Goal: Task Accomplishment & Management: Manage account settings

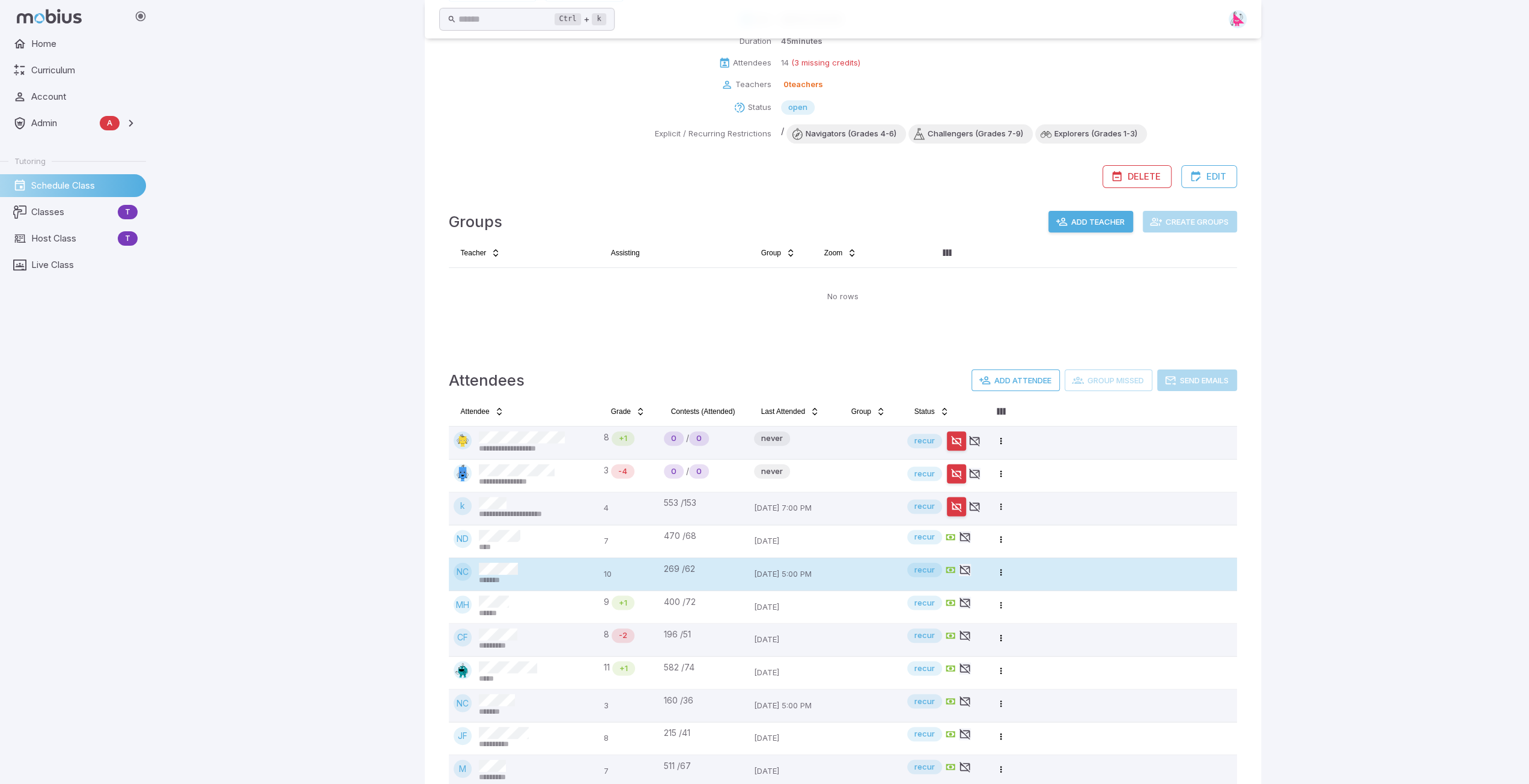
scroll to position [180, 0]
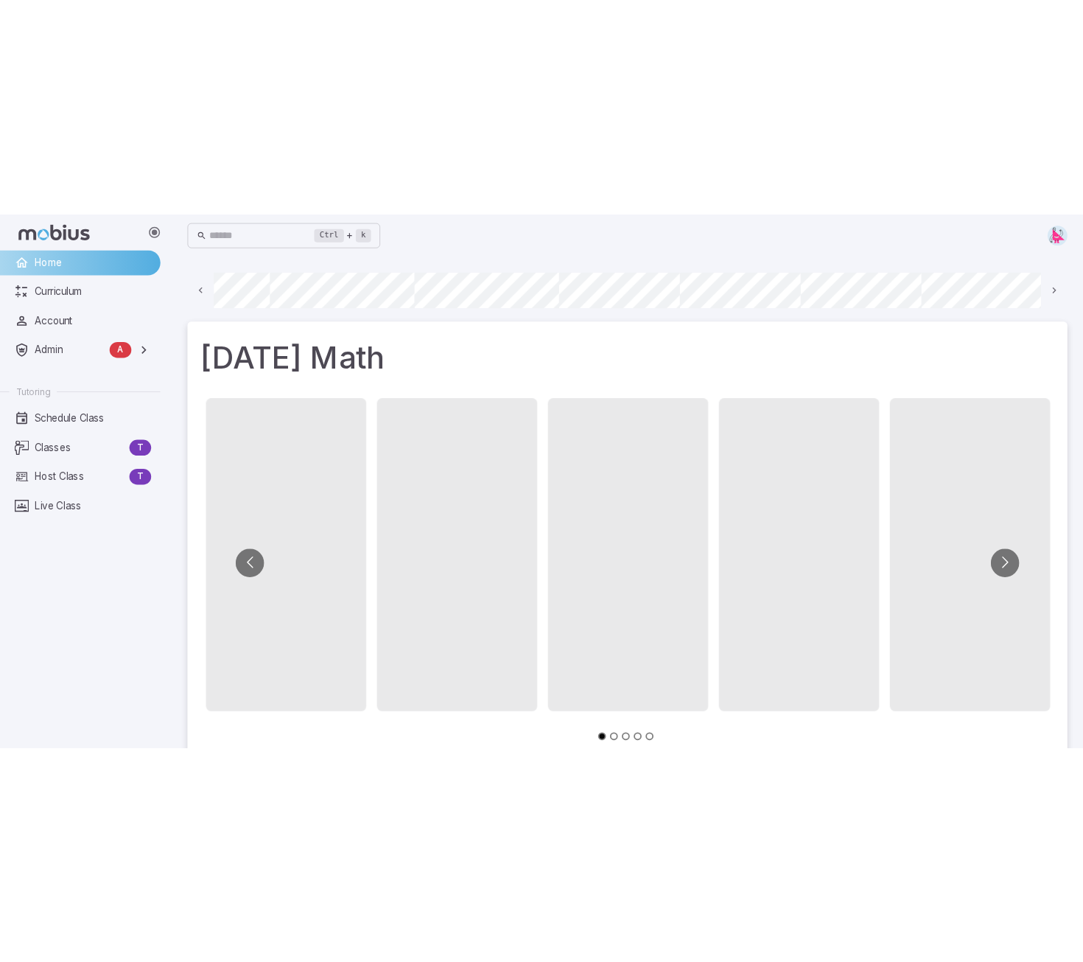
scroll to position [0, 836]
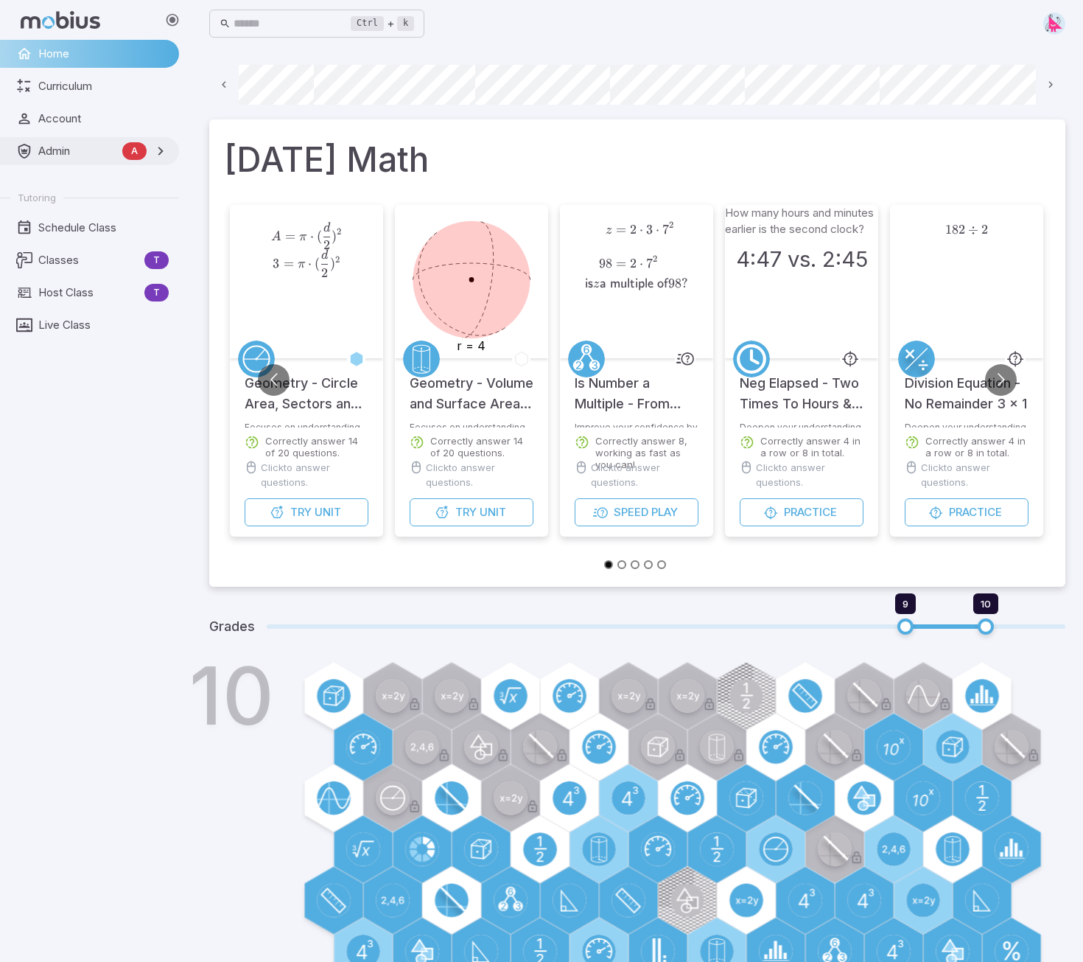
click at [50, 144] on span "Admin" at bounding box center [77, 151] width 78 height 16
click at [57, 192] on link "Accounts" at bounding box center [89, 183] width 179 height 28
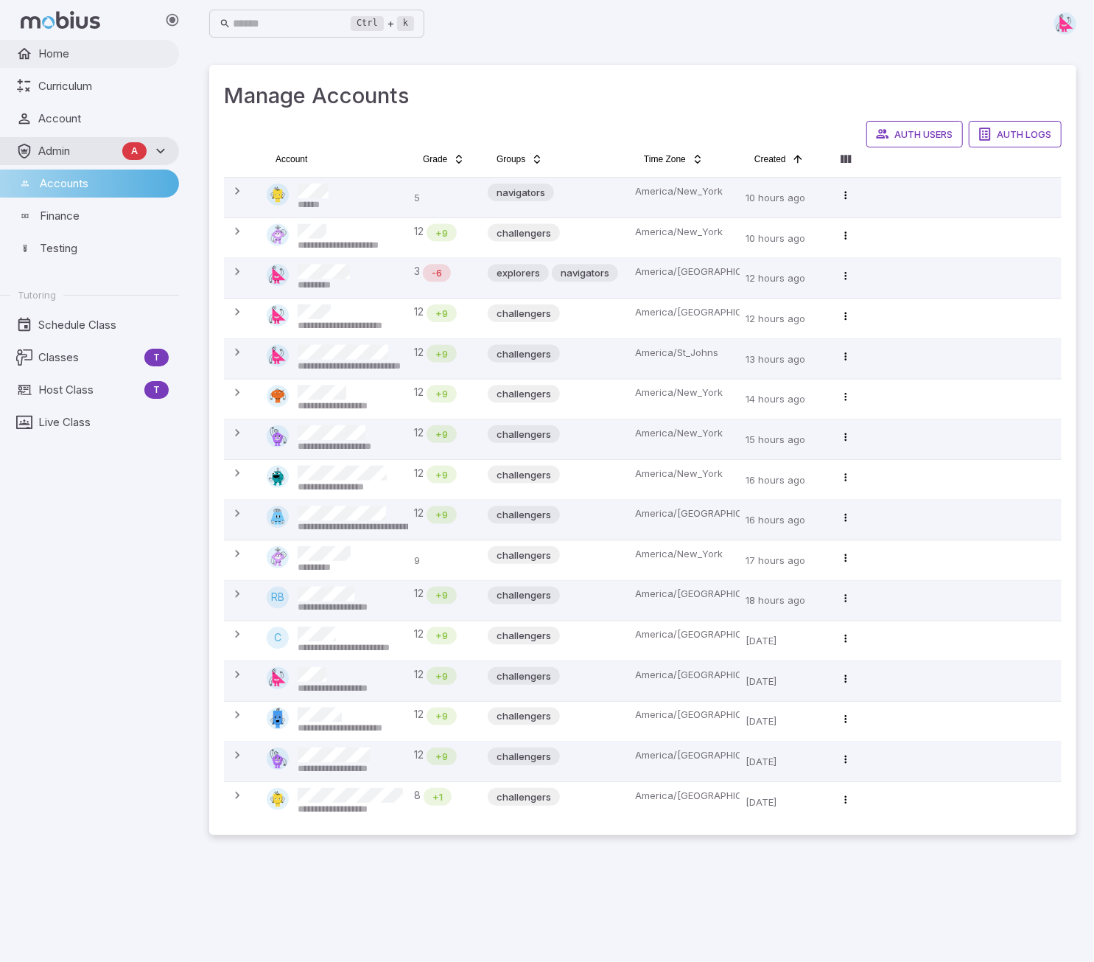
click at [57, 55] on span "Home" at bounding box center [103, 54] width 130 height 16
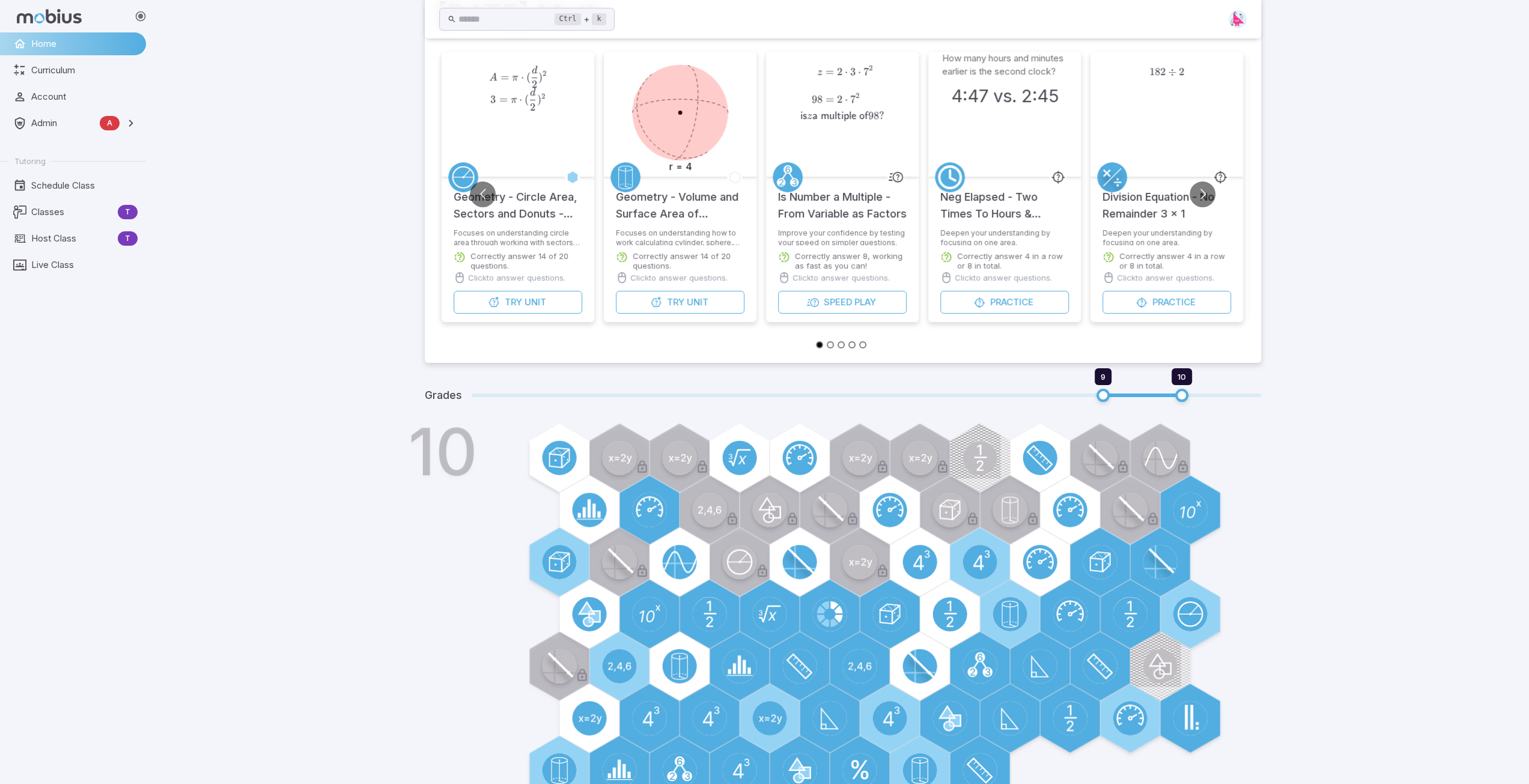
scroll to position [120, 0]
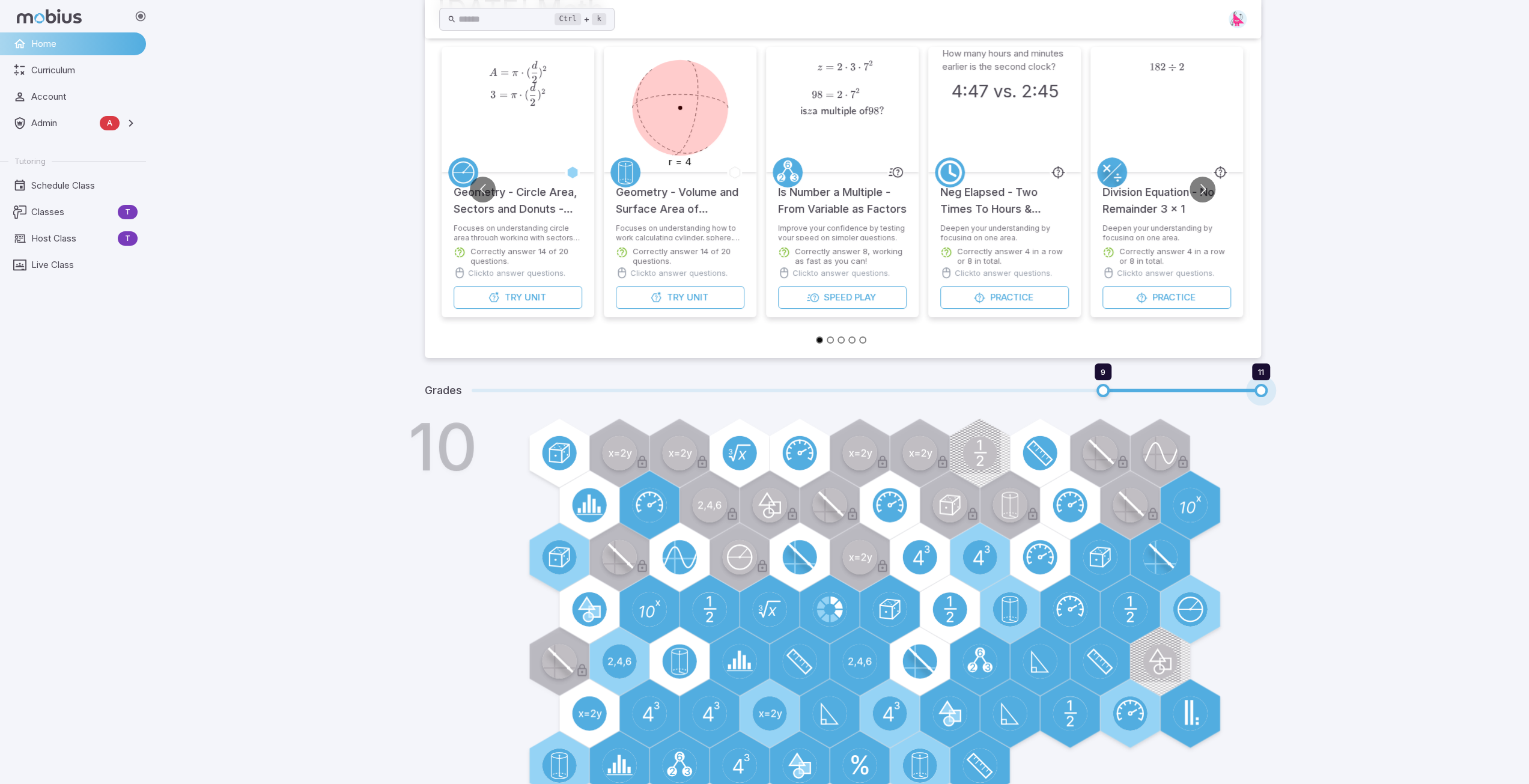
type input "**"
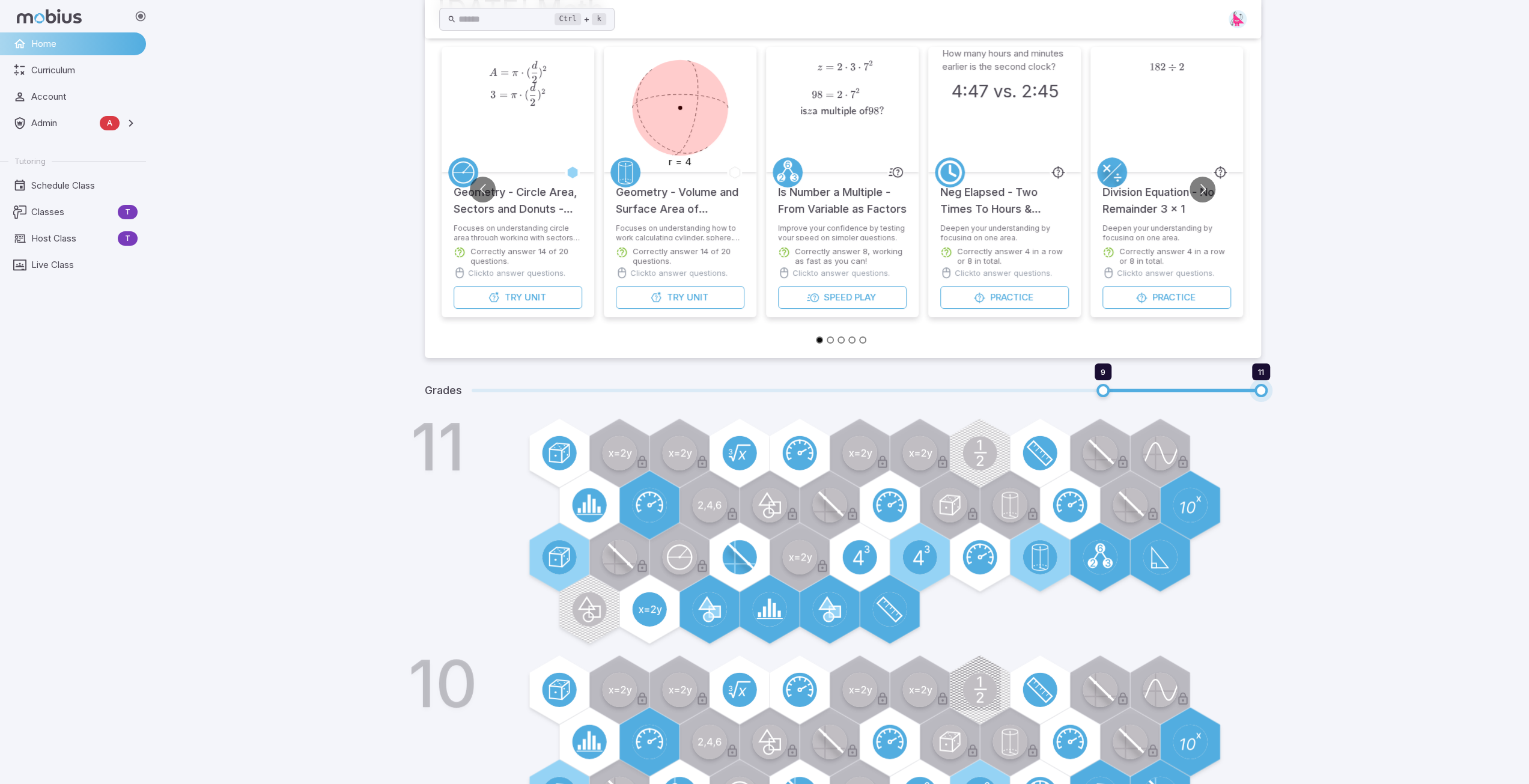
drag, startPoint x: 1184, startPoint y: 390, endPoint x: 1264, endPoint y: 395, distance: 80.2
click at [994, 395] on span "11" at bounding box center [1261, 390] width 13 height 13
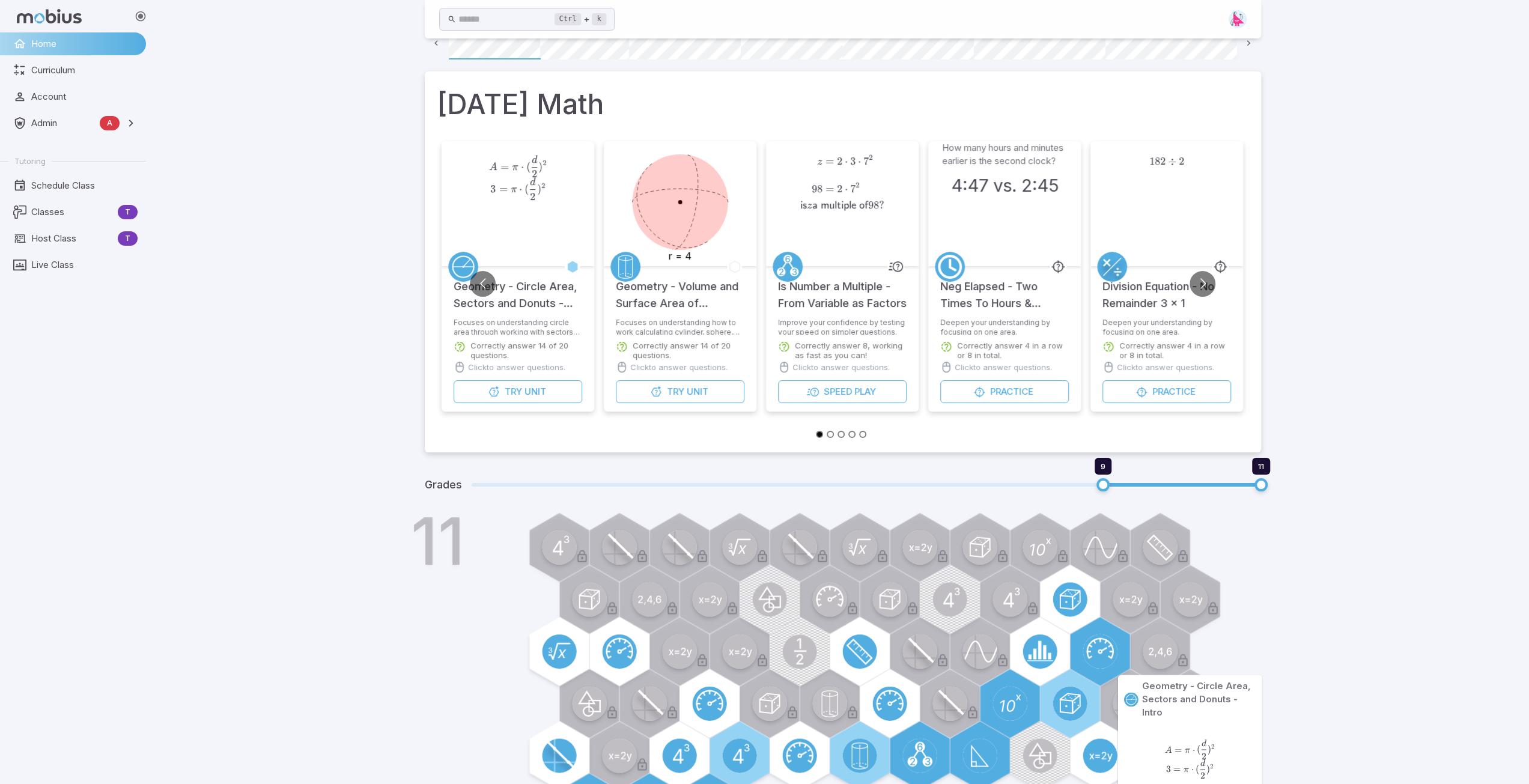
scroll to position [0, 0]
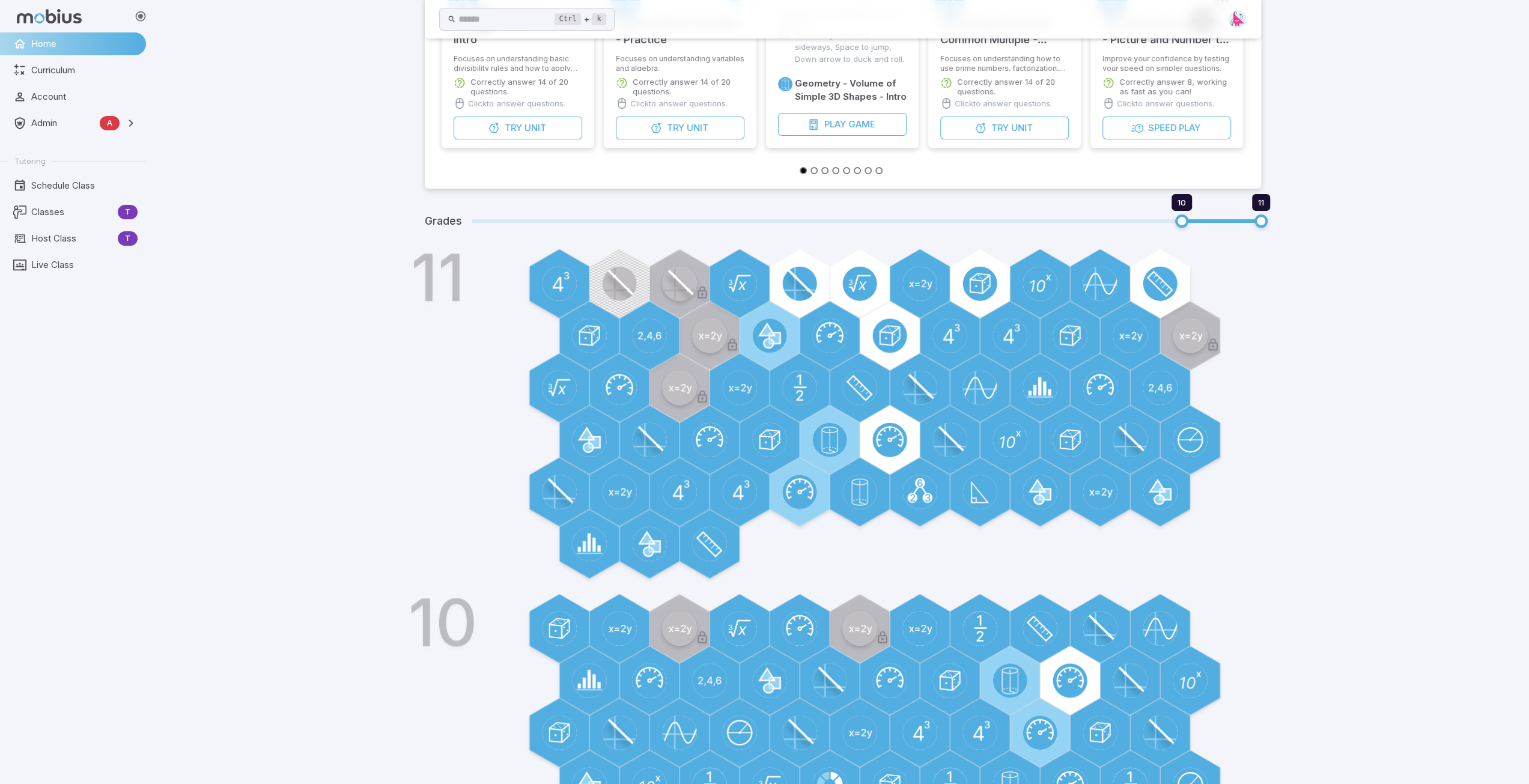
scroll to position [262, 0]
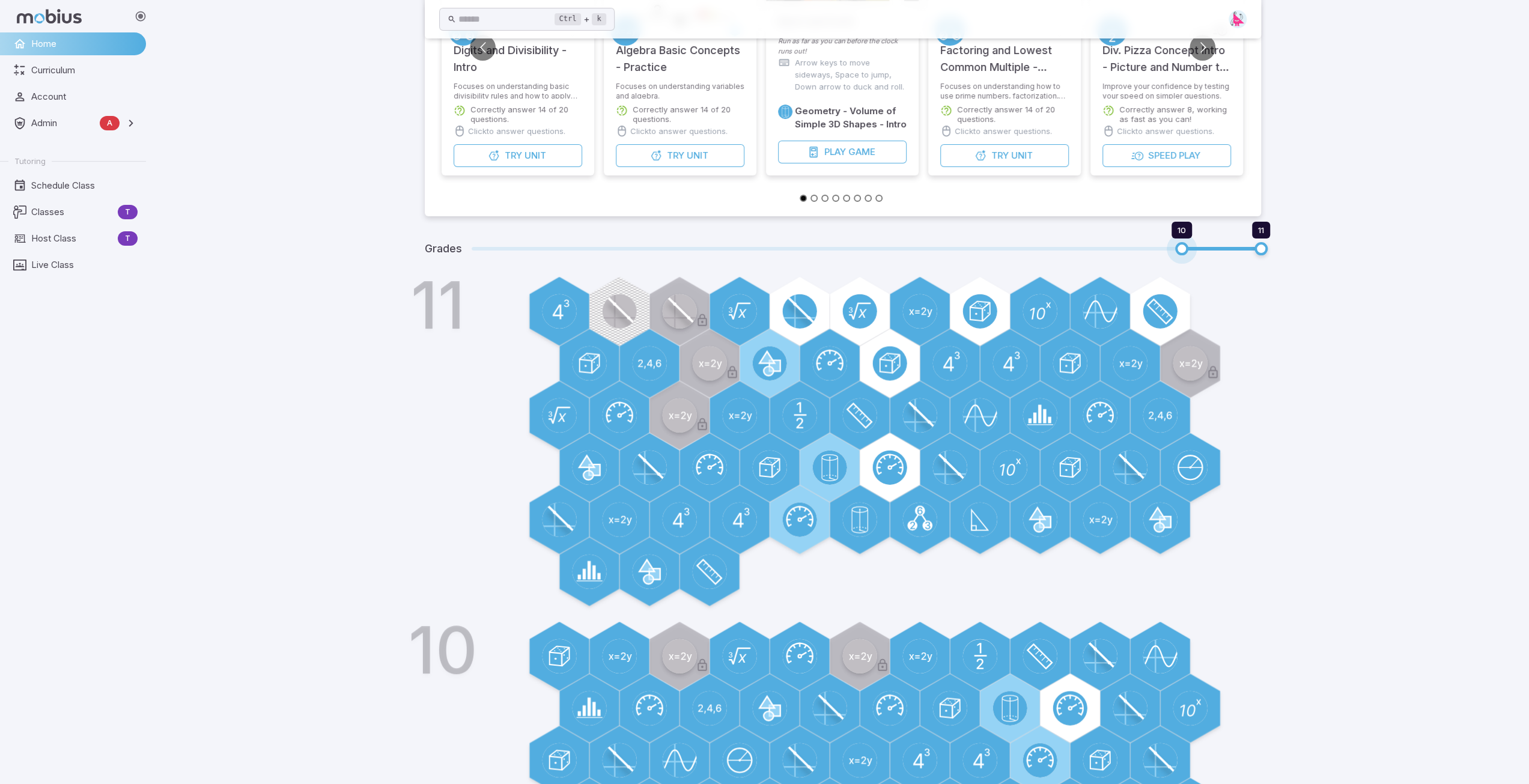
type input "*"
drag, startPoint x: 1182, startPoint y: 245, endPoint x: 405, endPoint y: 245, distance: 777.0
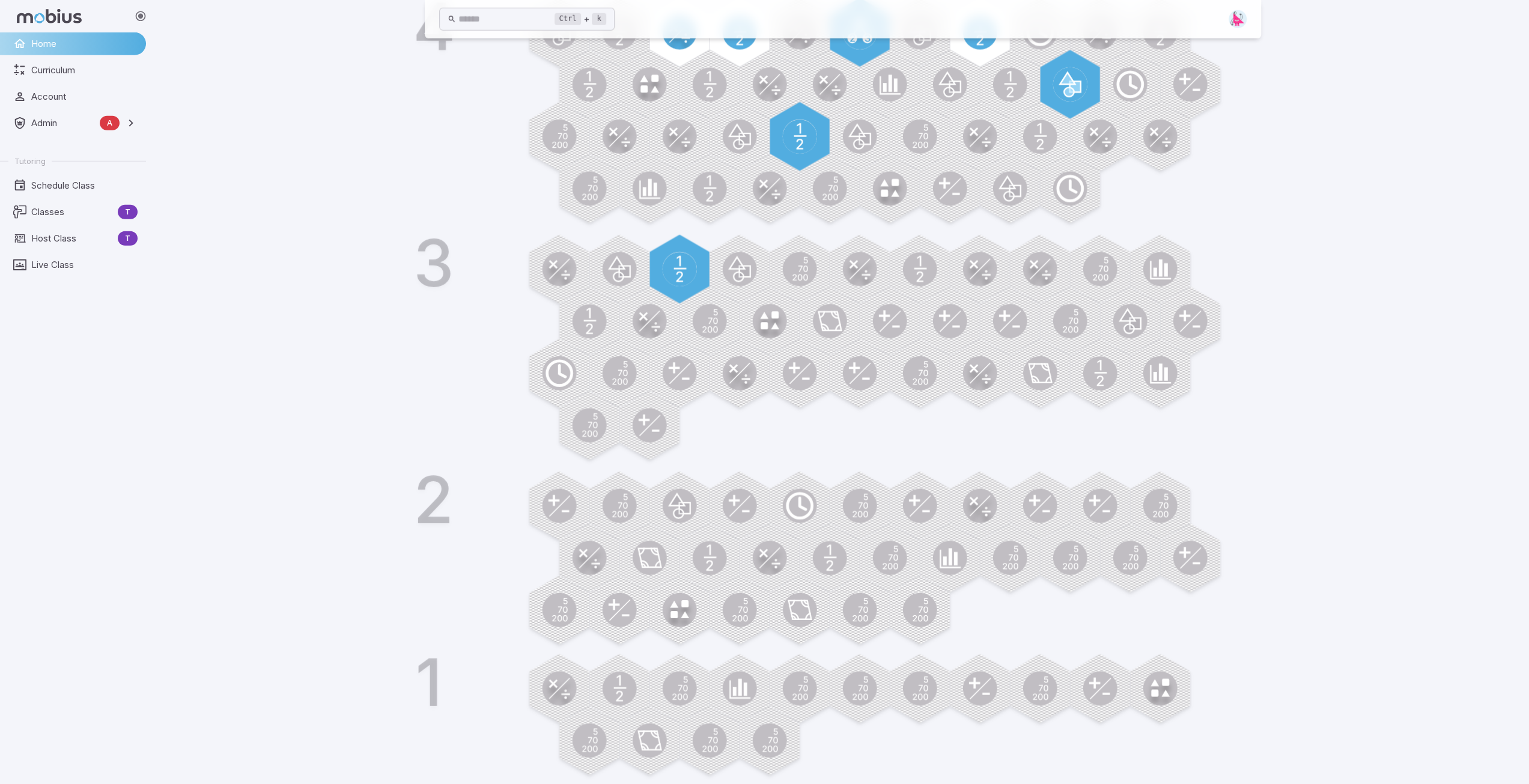
scroll to position [3334, 0]
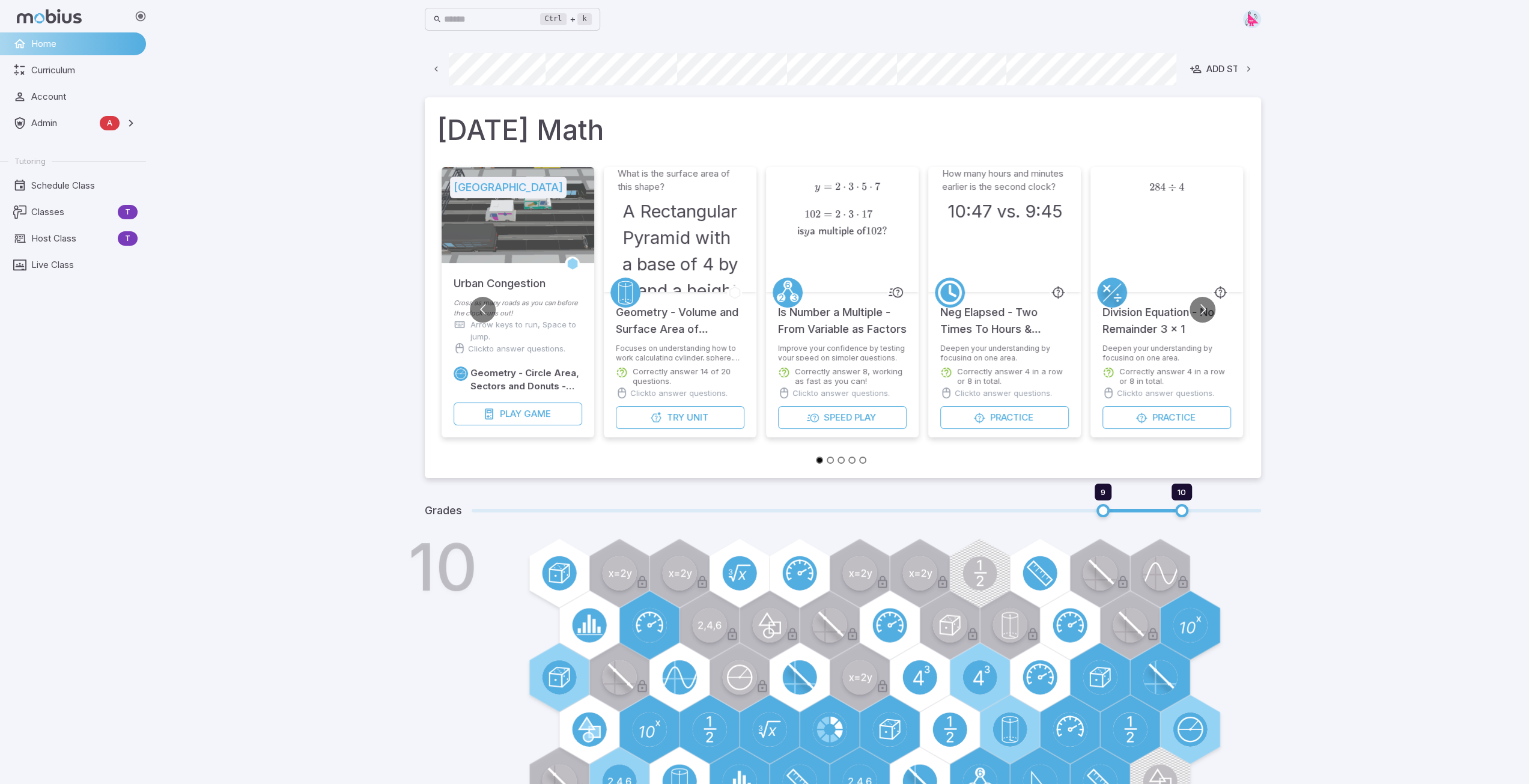
click at [437, 72] on icon at bounding box center [436, 69] width 11 height 11
click at [74, 185] on span "Schedule Class" at bounding box center [84, 186] width 106 height 13
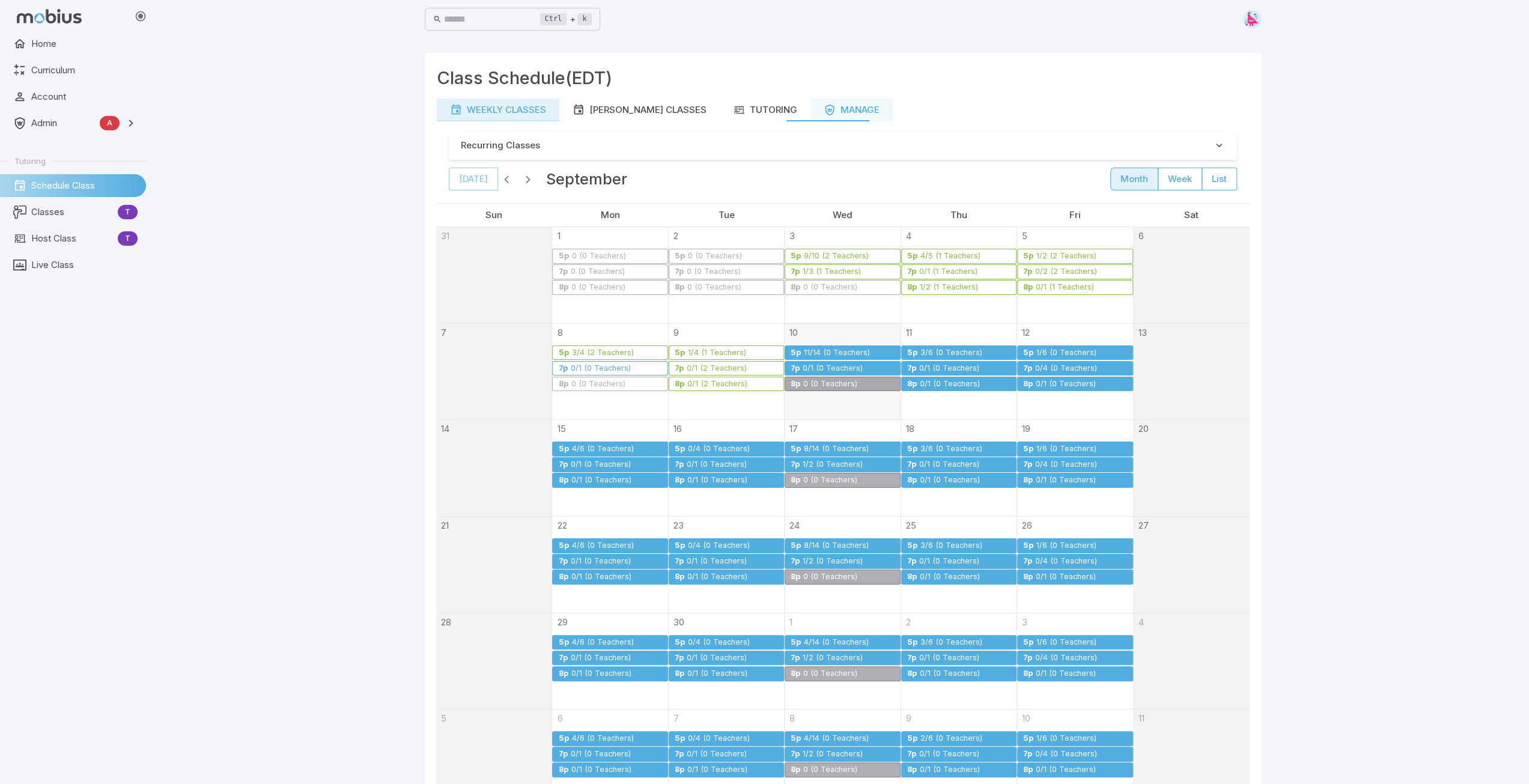
click at [518, 106] on div "Weekly Classes" at bounding box center [498, 110] width 96 height 13
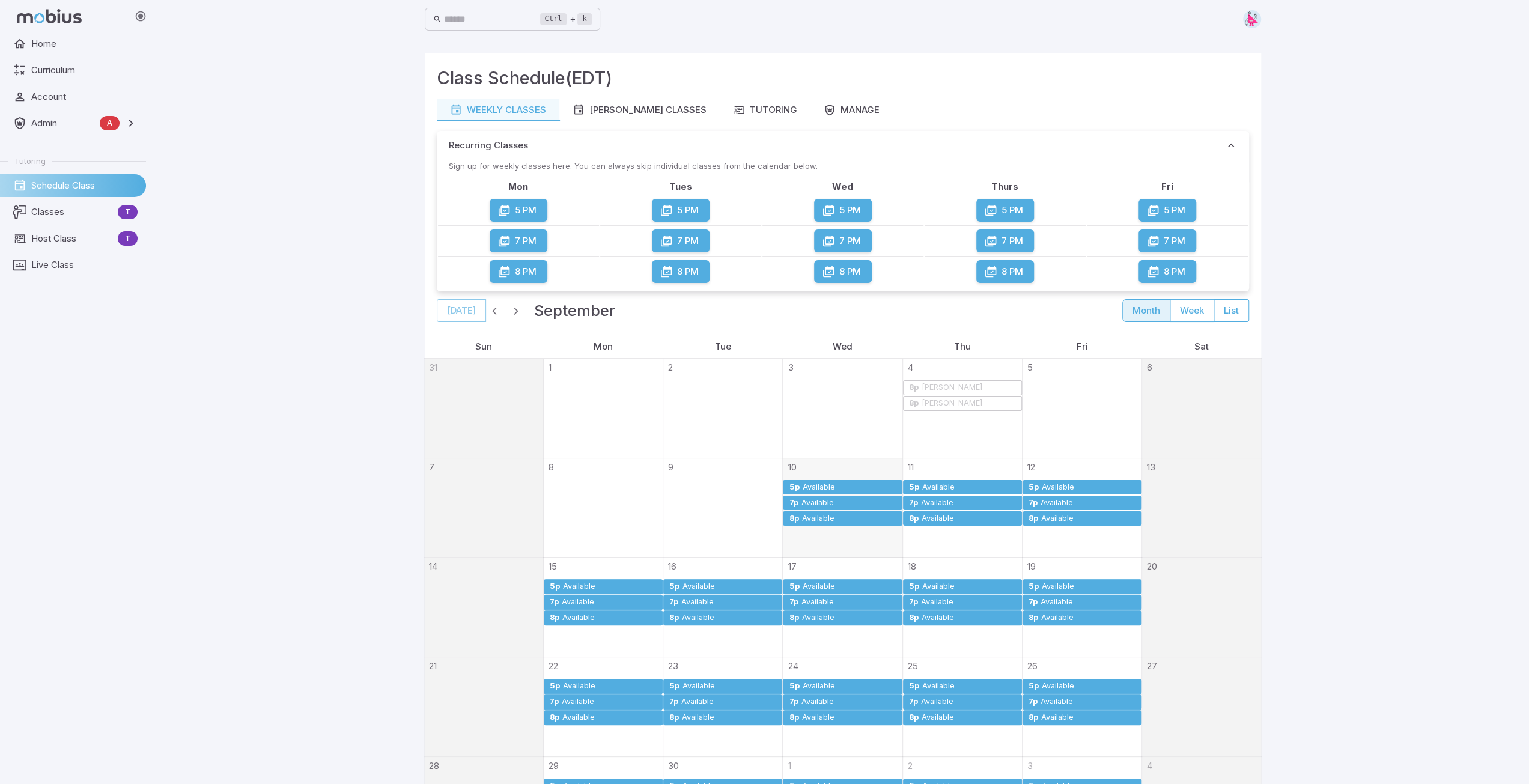
click at [822, 482] on div "Available" at bounding box center [818, 487] width 33 height 9
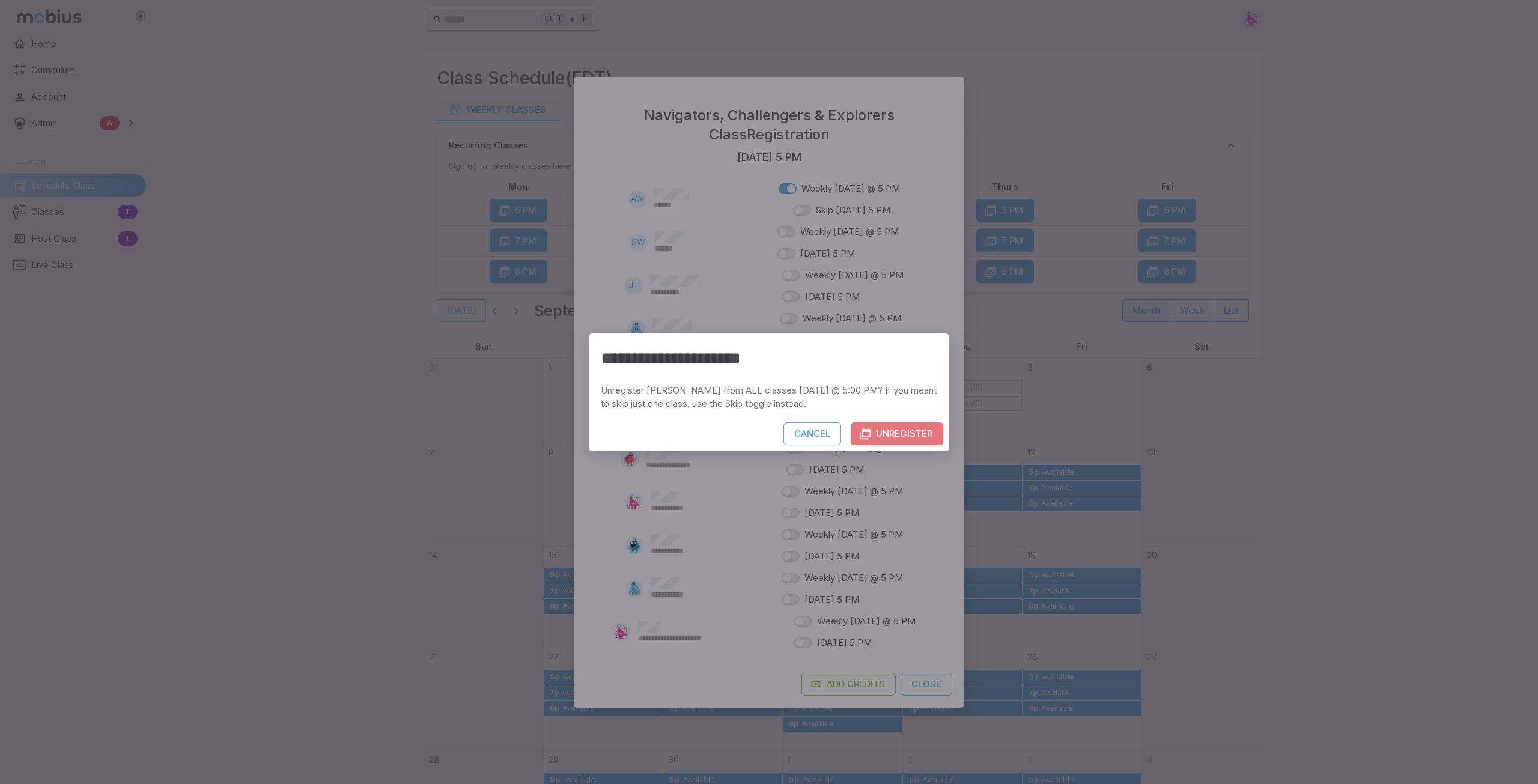
click at [893, 433] on button "Unregister" at bounding box center [896, 434] width 92 height 23
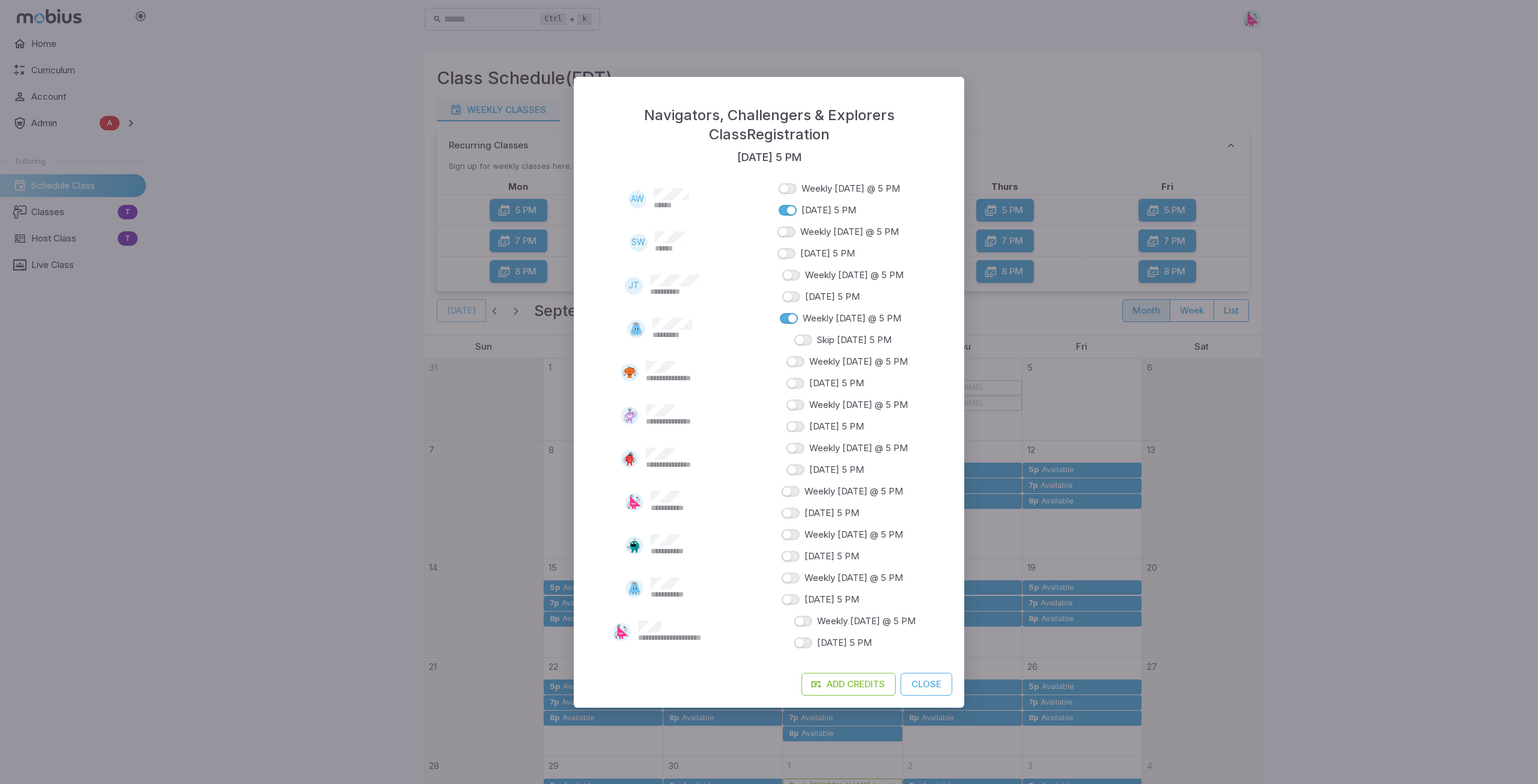
click at [993, 115] on div "**********" at bounding box center [769, 392] width 1538 height 784
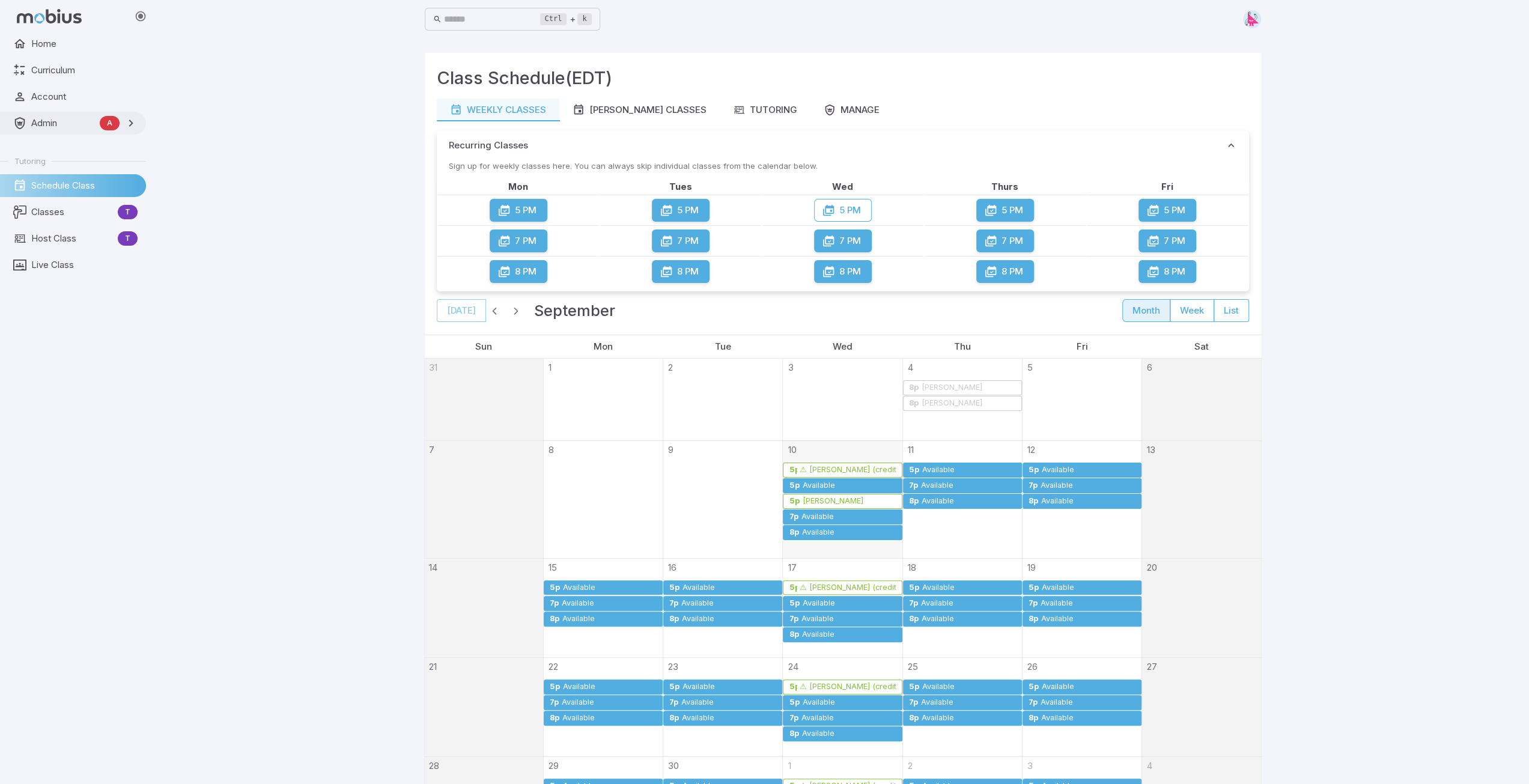
click at [58, 117] on span "Admin" at bounding box center [63, 123] width 64 height 13
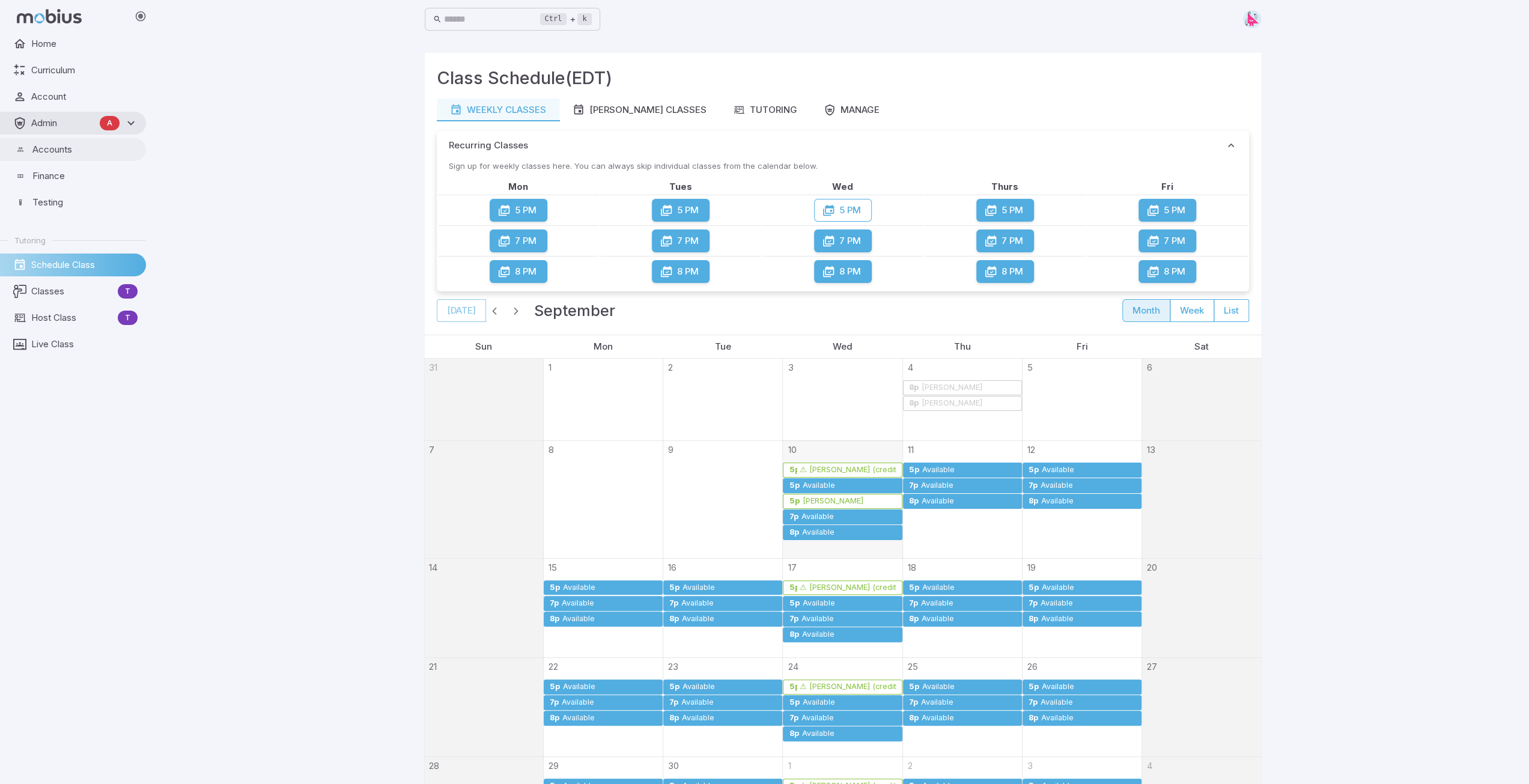
click at [55, 150] on span "Accounts" at bounding box center [85, 149] width 105 height 13
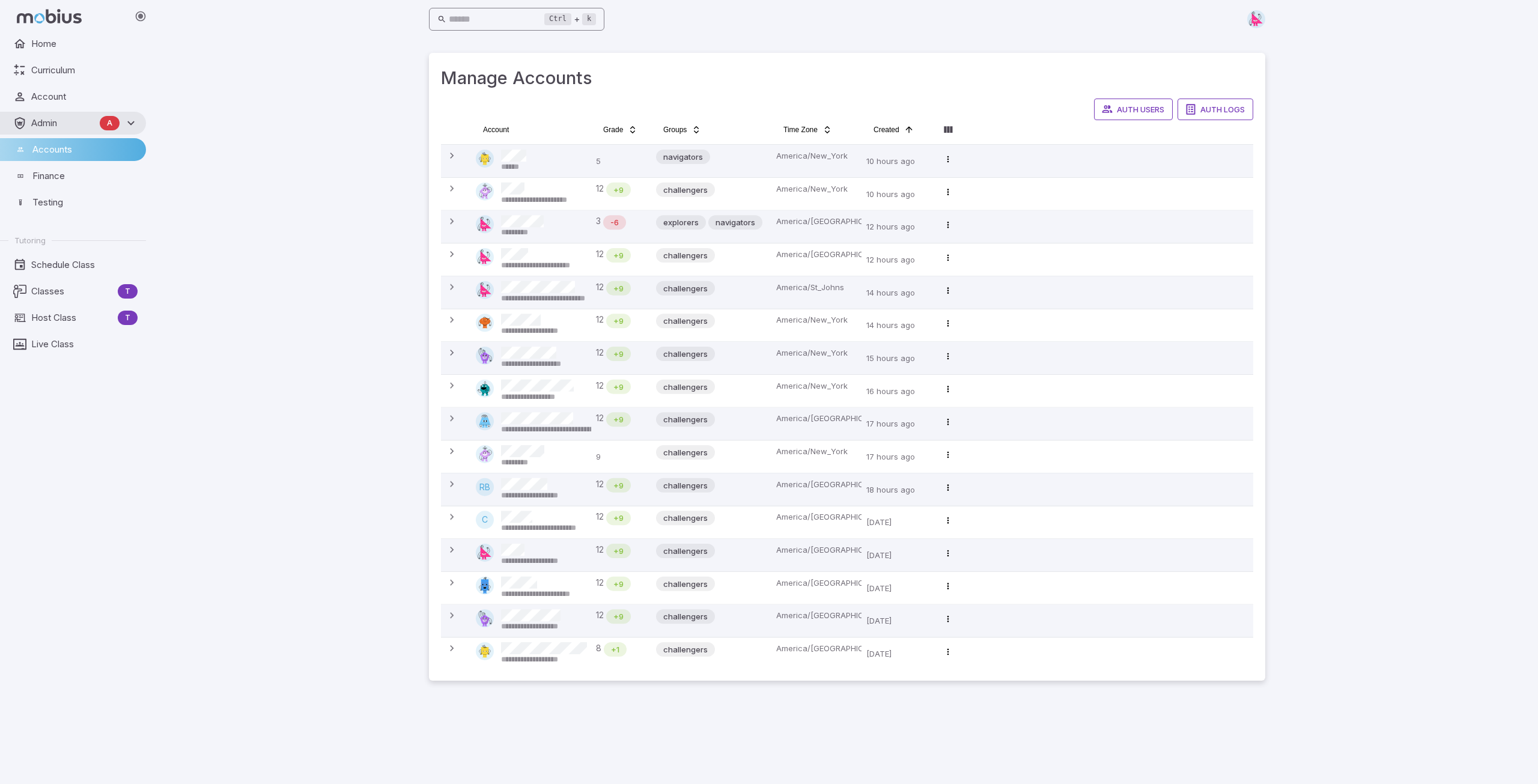
click at [499, 21] on input "text" at bounding box center [497, 20] width 96 height 24
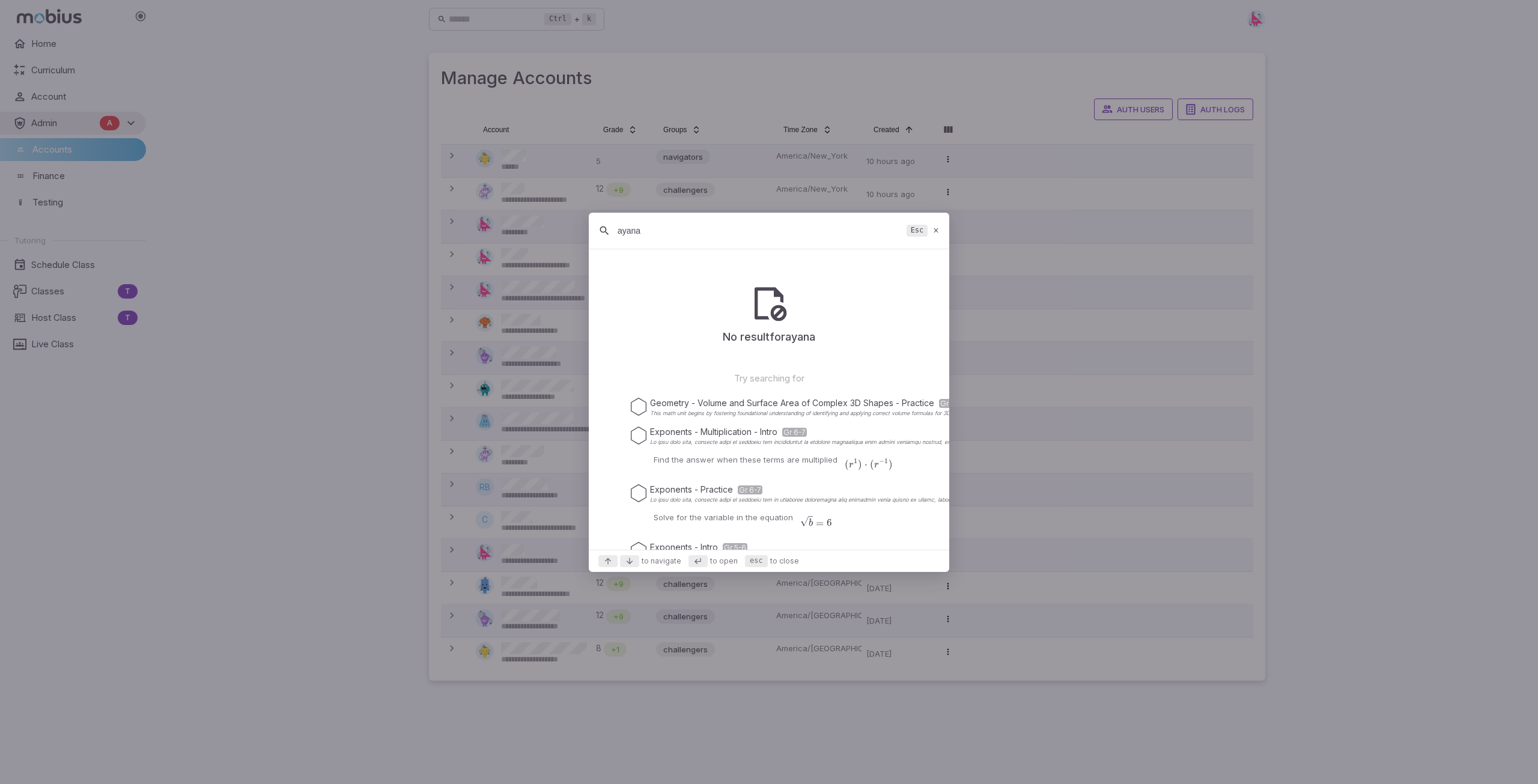
type input "ayana"
click at [937, 231] on icon at bounding box center [937, 230] width 8 height 9
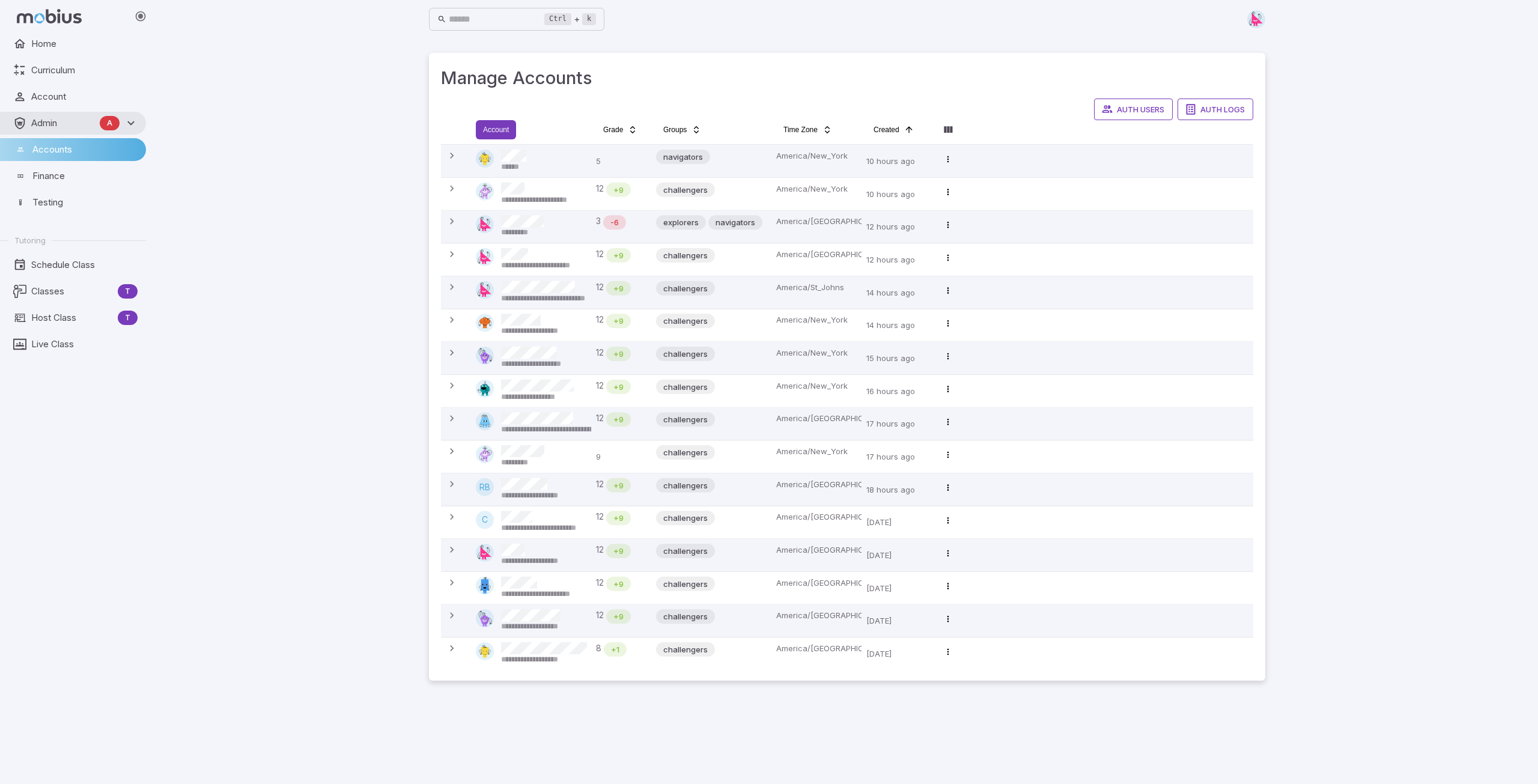
click at [503, 131] on html "**********" at bounding box center [769, 392] width 1538 height 784
click at [569, 159] on input "Search" at bounding box center [580, 159] width 115 height 24
type input "*****"
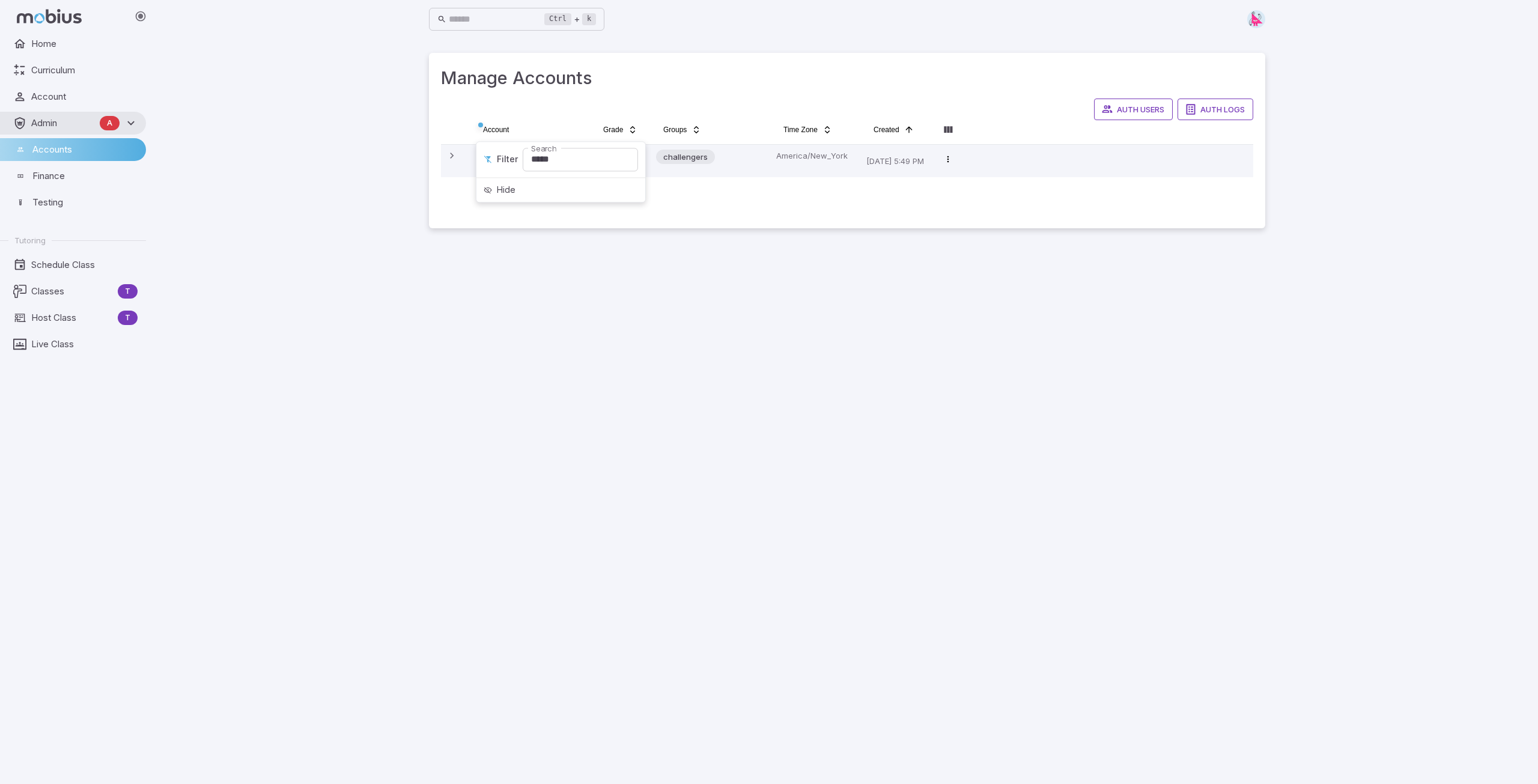
click at [762, 161] on html "Home Curriculum Account Admin A Accounts Finance Testing Tutoring Schedule Clas…" at bounding box center [769, 392] width 1538 height 784
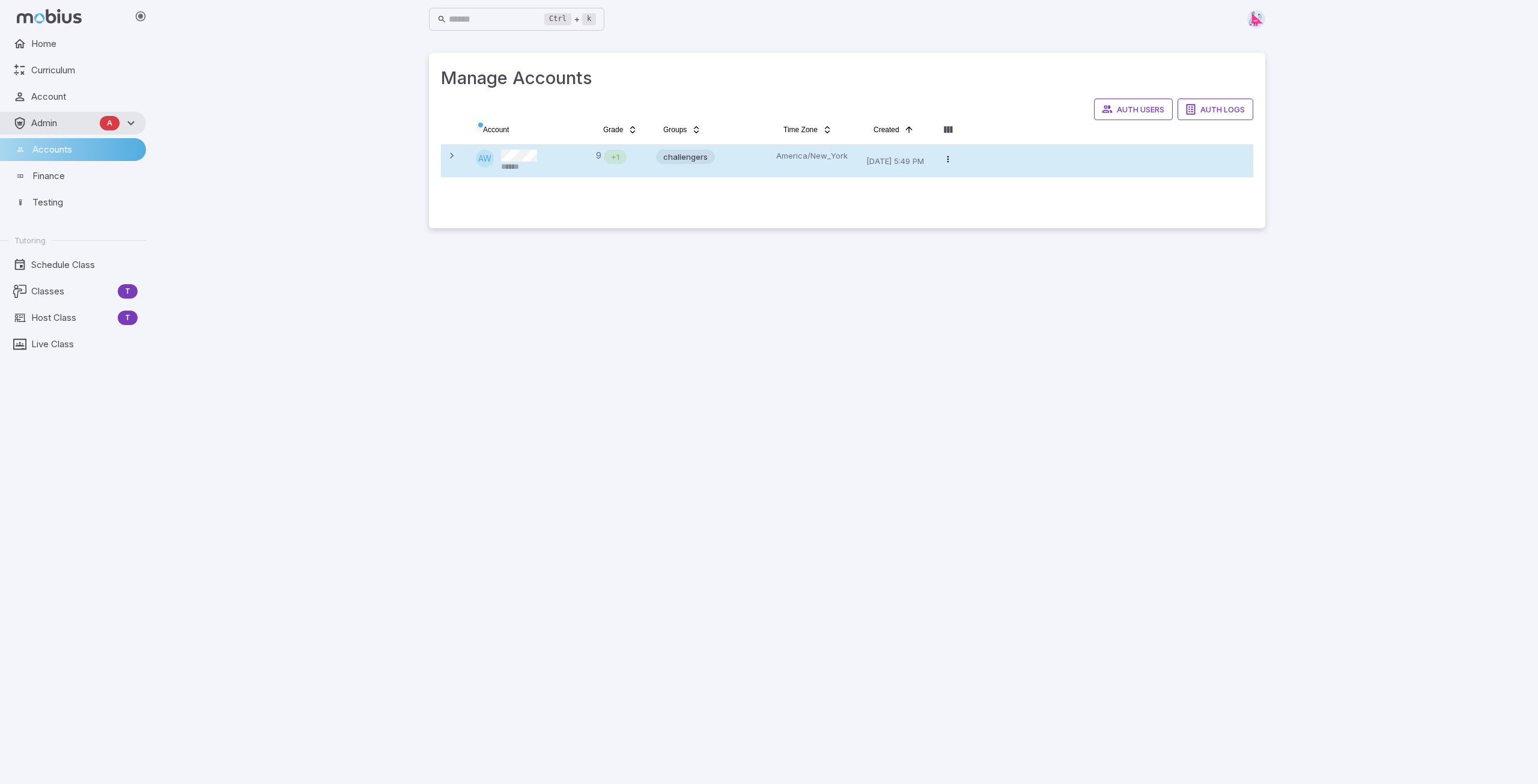
click at [775, 157] on td "America/New_York" at bounding box center [816, 161] width 91 height 33
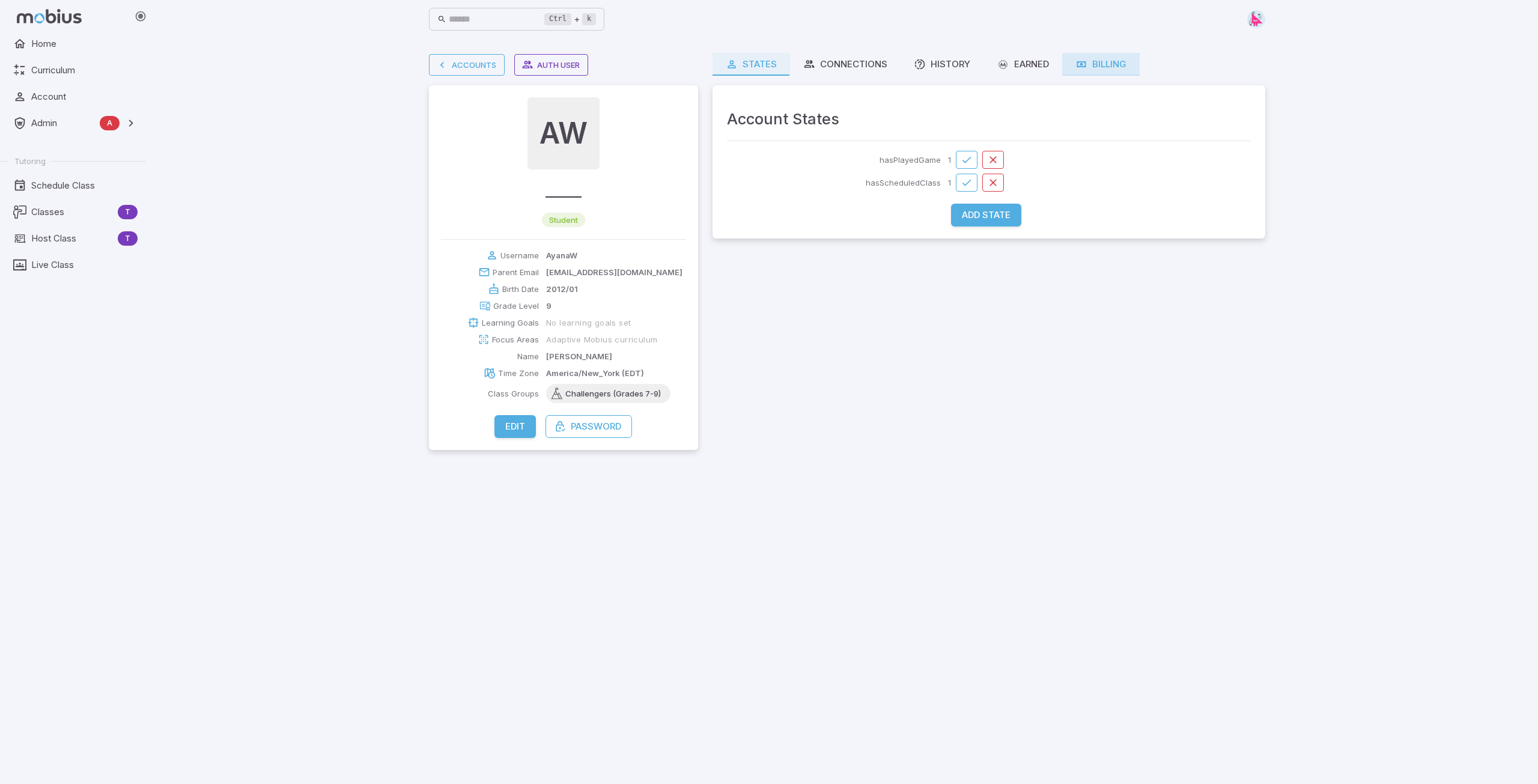
click at [993, 74] on link "Billing" at bounding box center [1101, 64] width 77 height 23
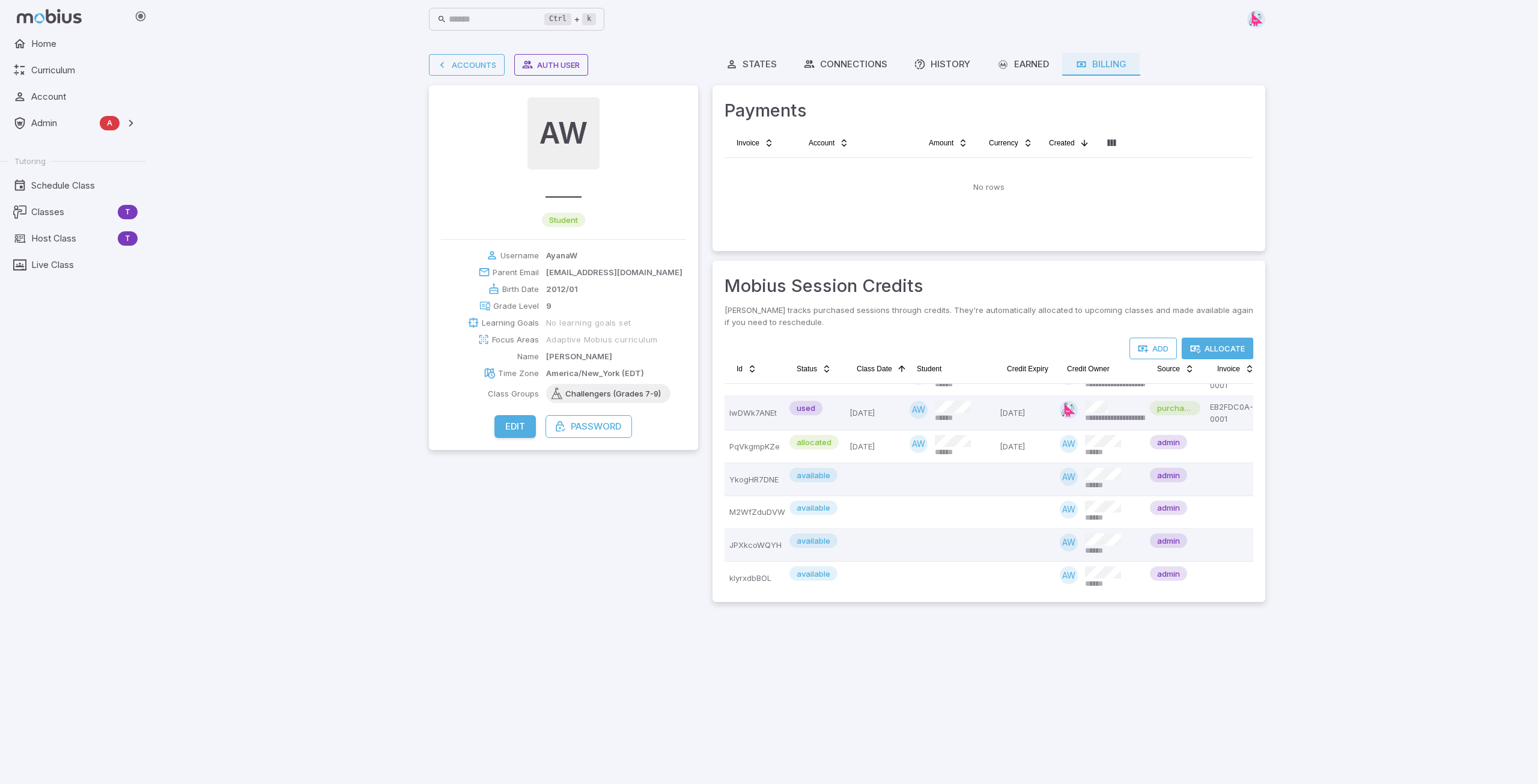
scroll to position [738, 0]
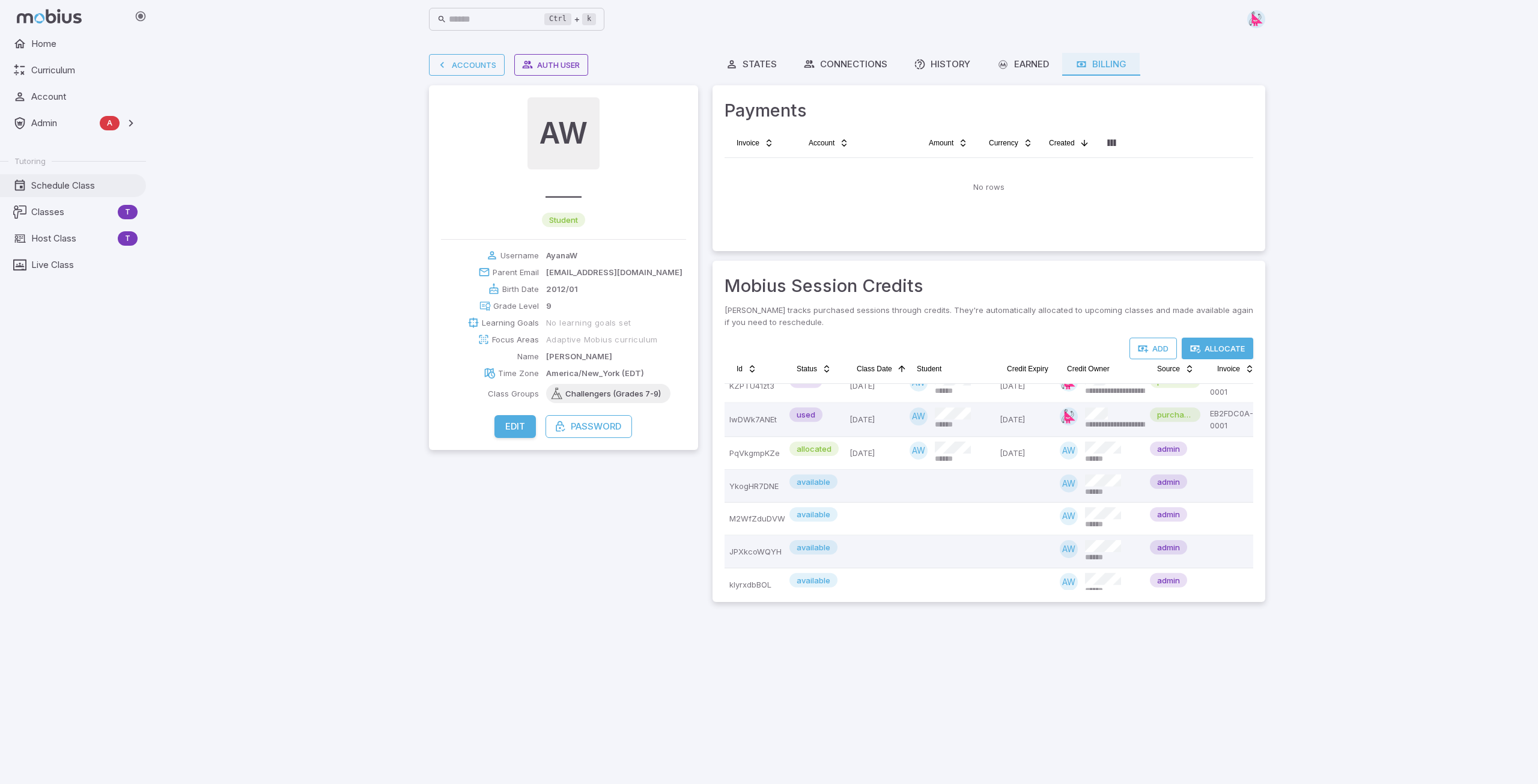
click at [69, 186] on span "Schedule Class" at bounding box center [84, 186] width 106 height 13
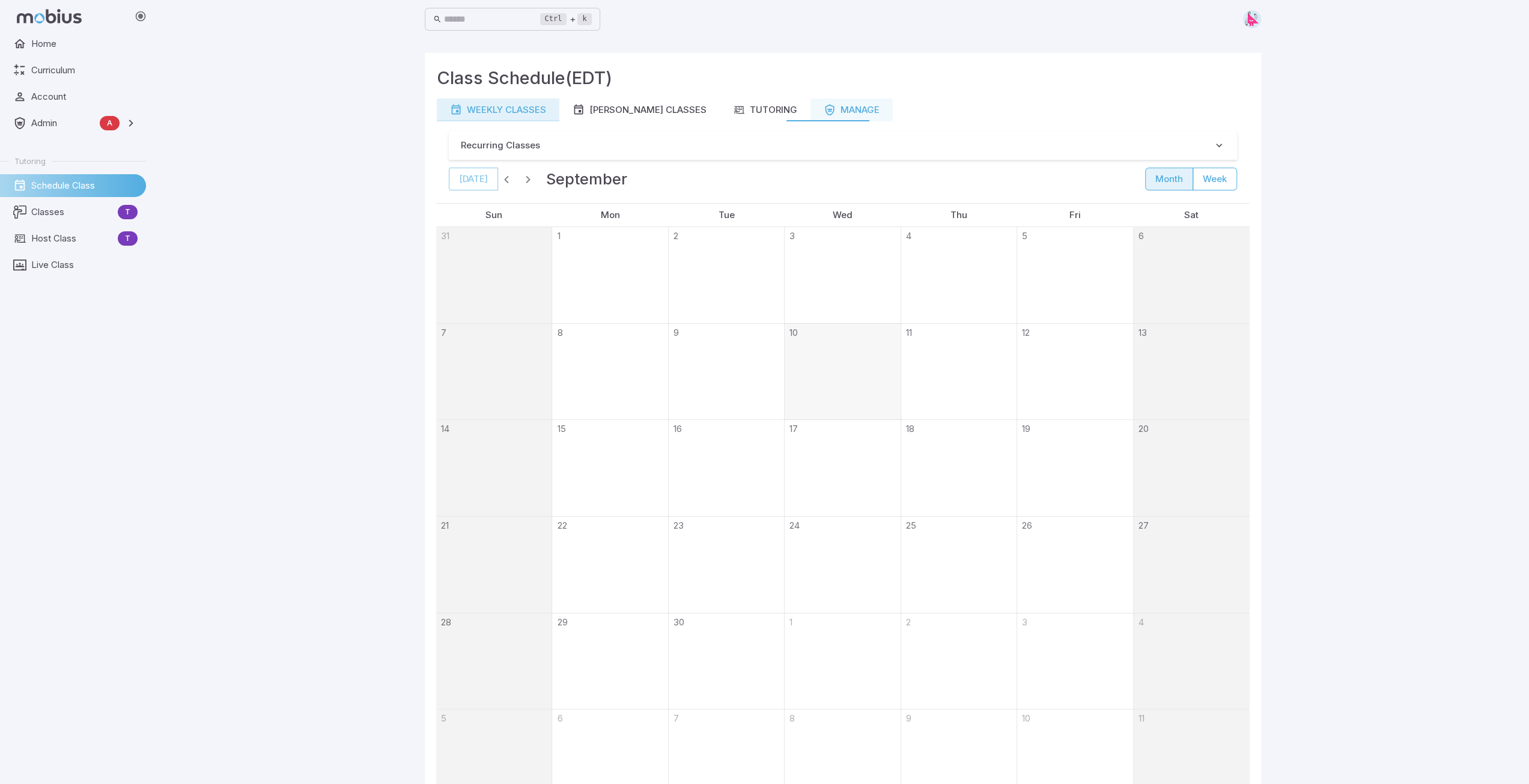
click at [499, 112] on div "Weekly Classes" at bounding box center [498, 110] width 96 height 13
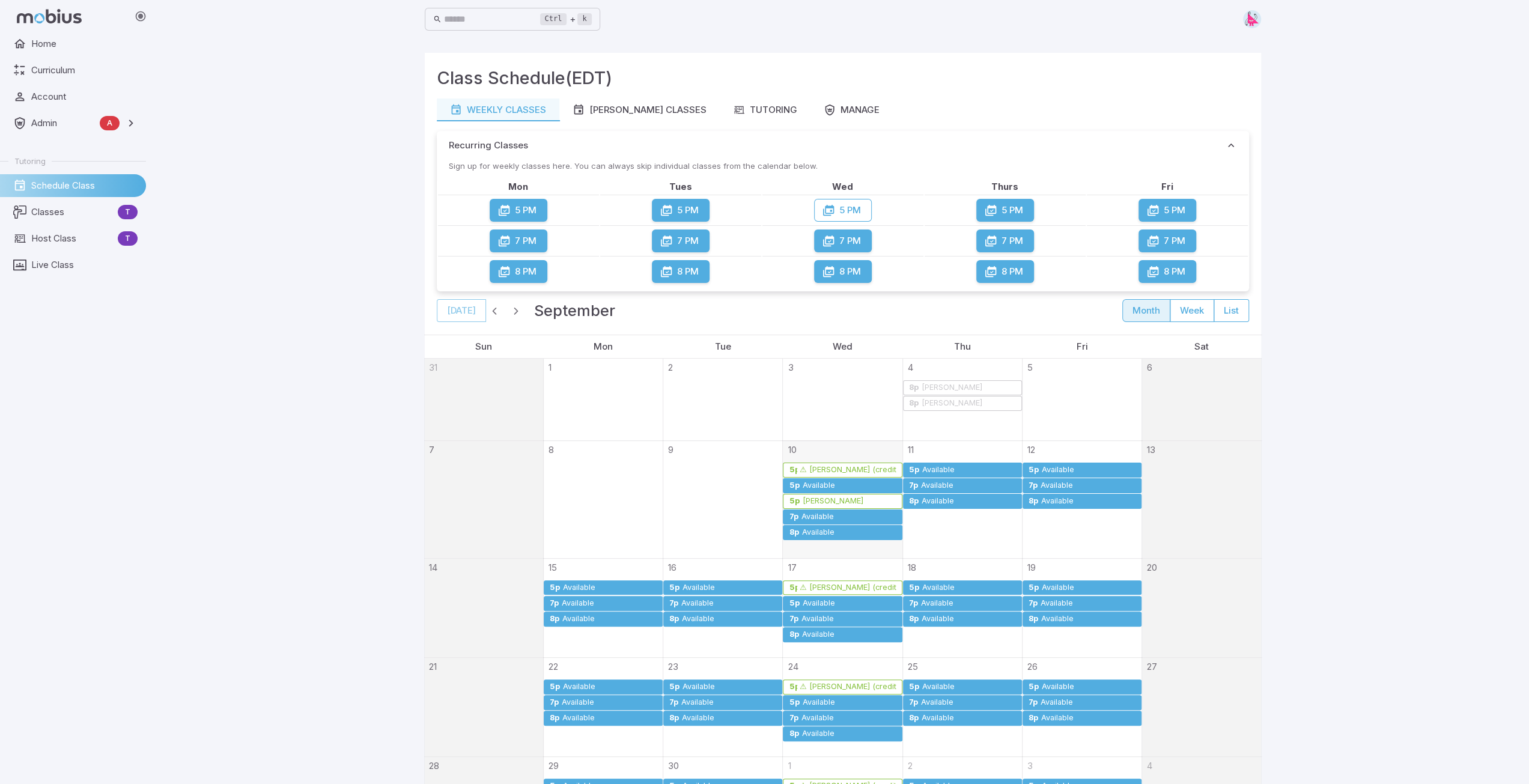
click at [825, 484] on div "[PERSON_NAME]" at bounding box center [833, 500] width 62 height 9
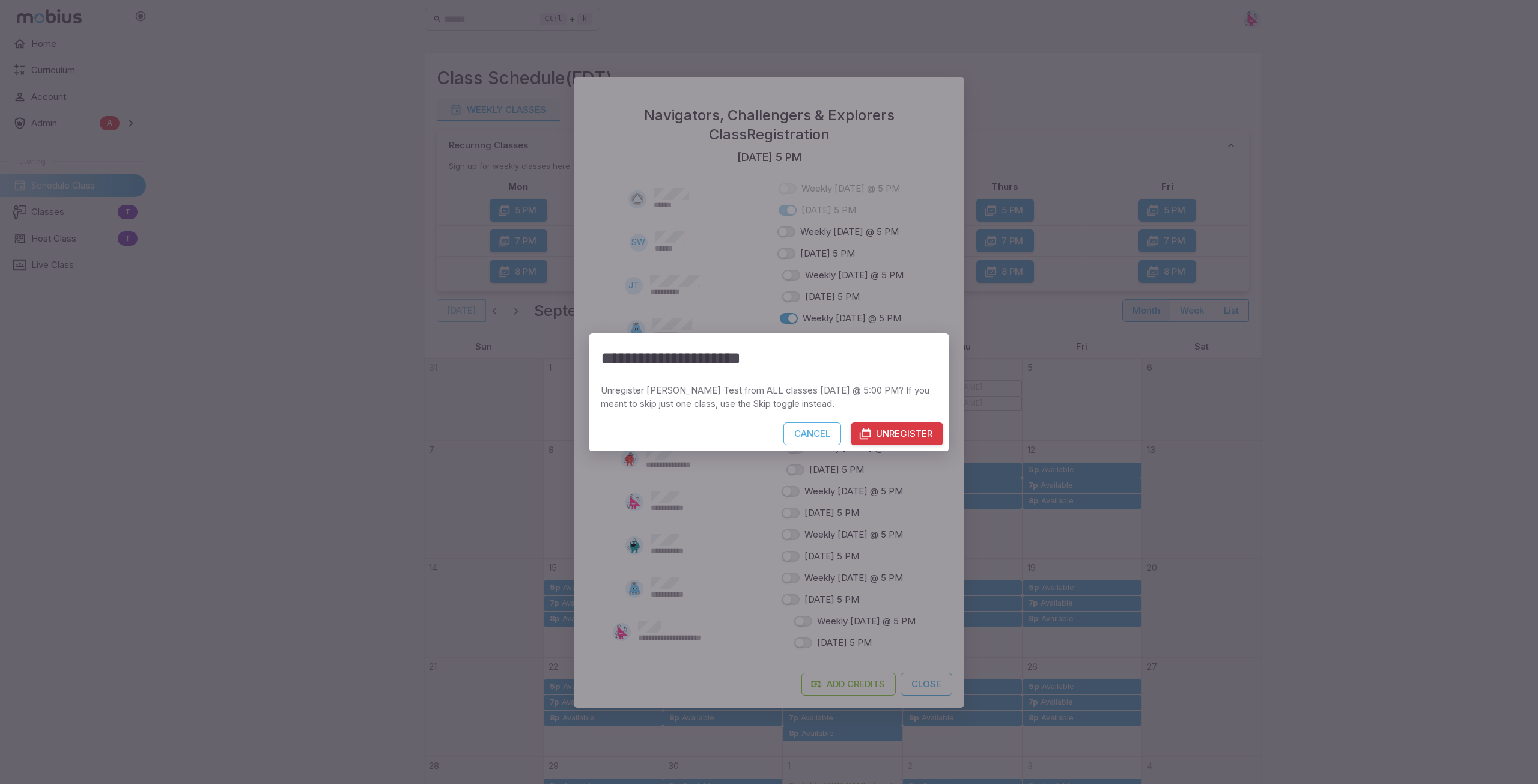
click at [901, 438] on button "Unregister" at bounding box center [896, 434] width 92 height 23
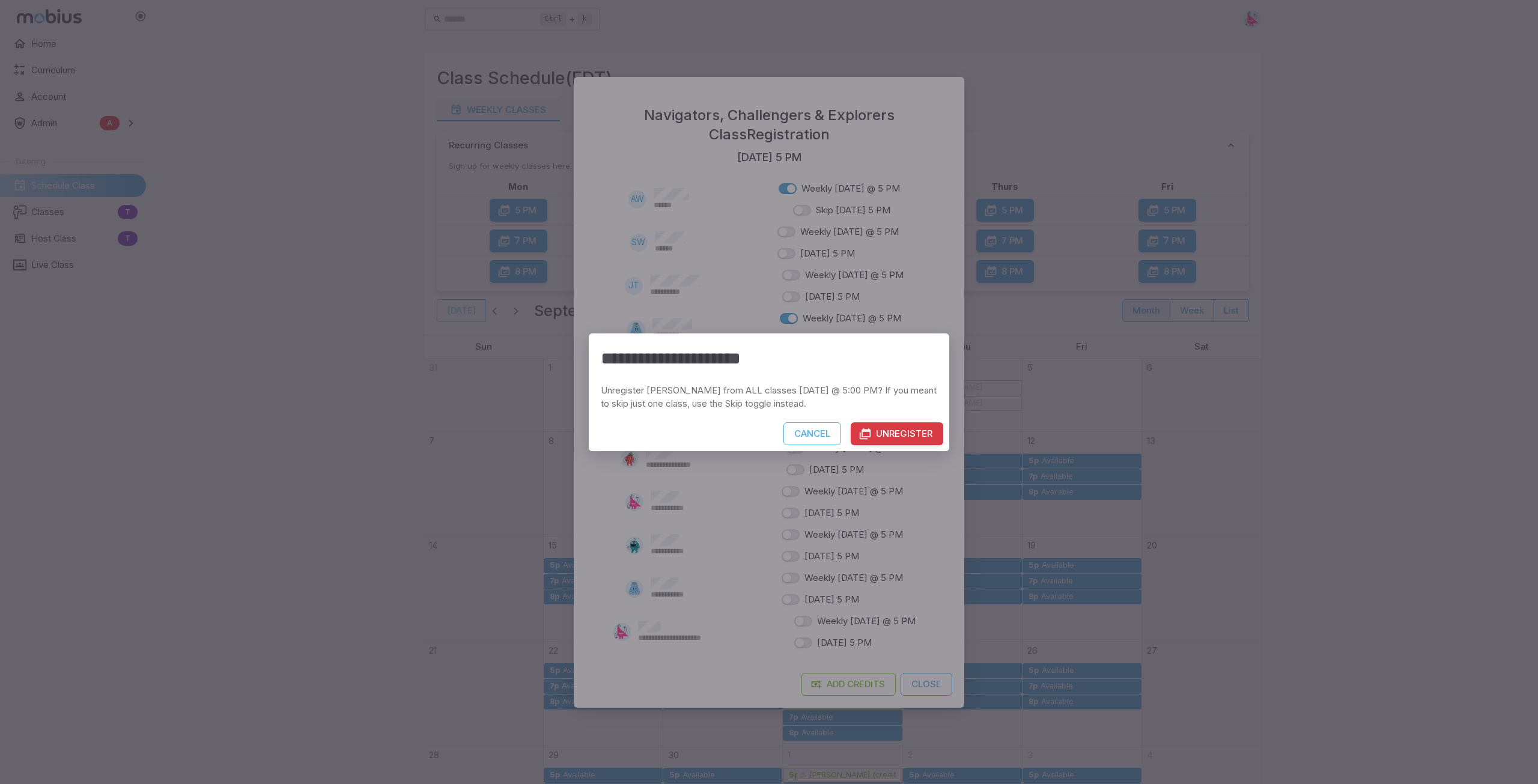
click at [885, 435] on button "Unregister" at bounding box center [896, 434] width 92 height 23
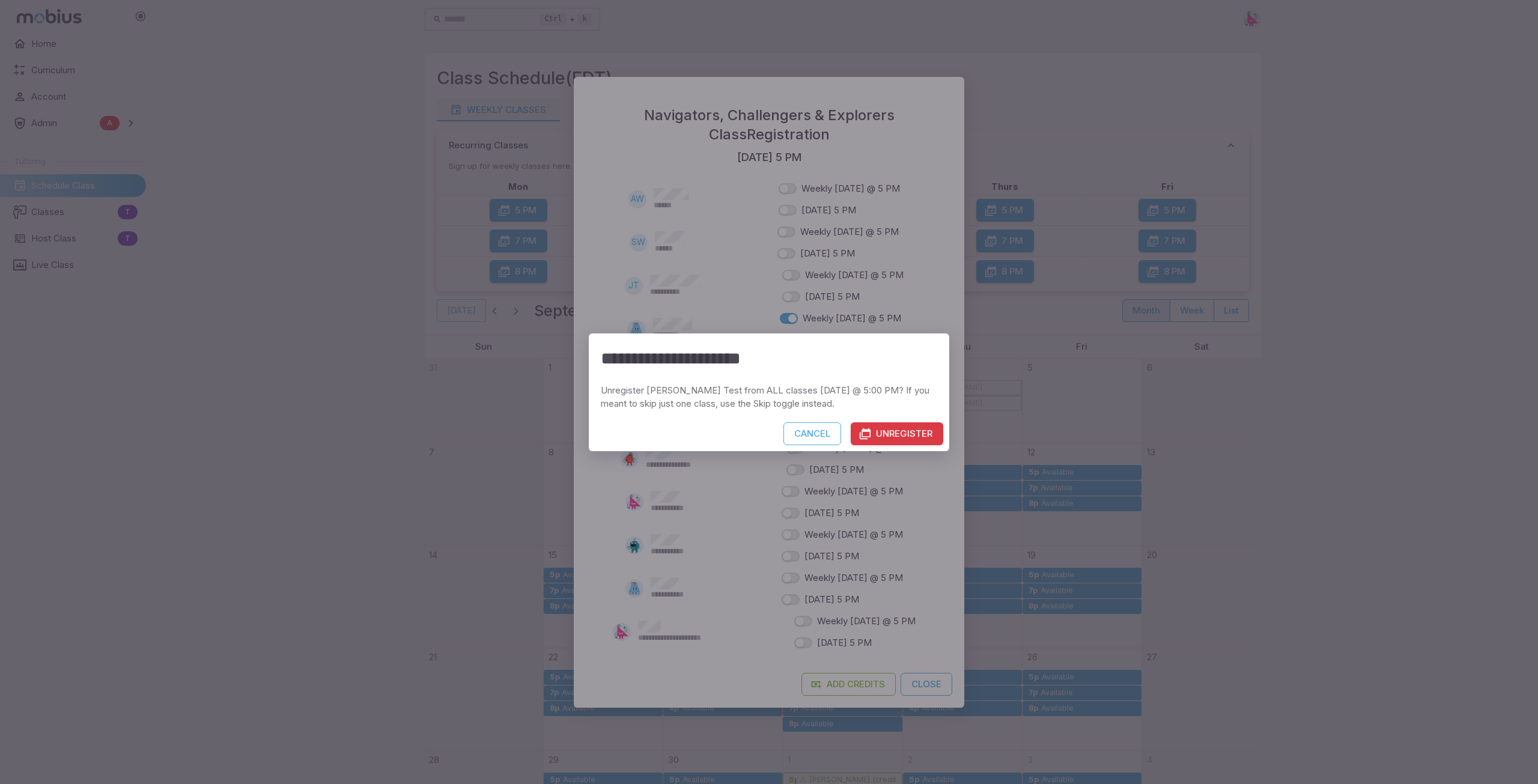
click at [887, 435] on button "Unregister" at bounding box center [896, 434] width 92 height 23
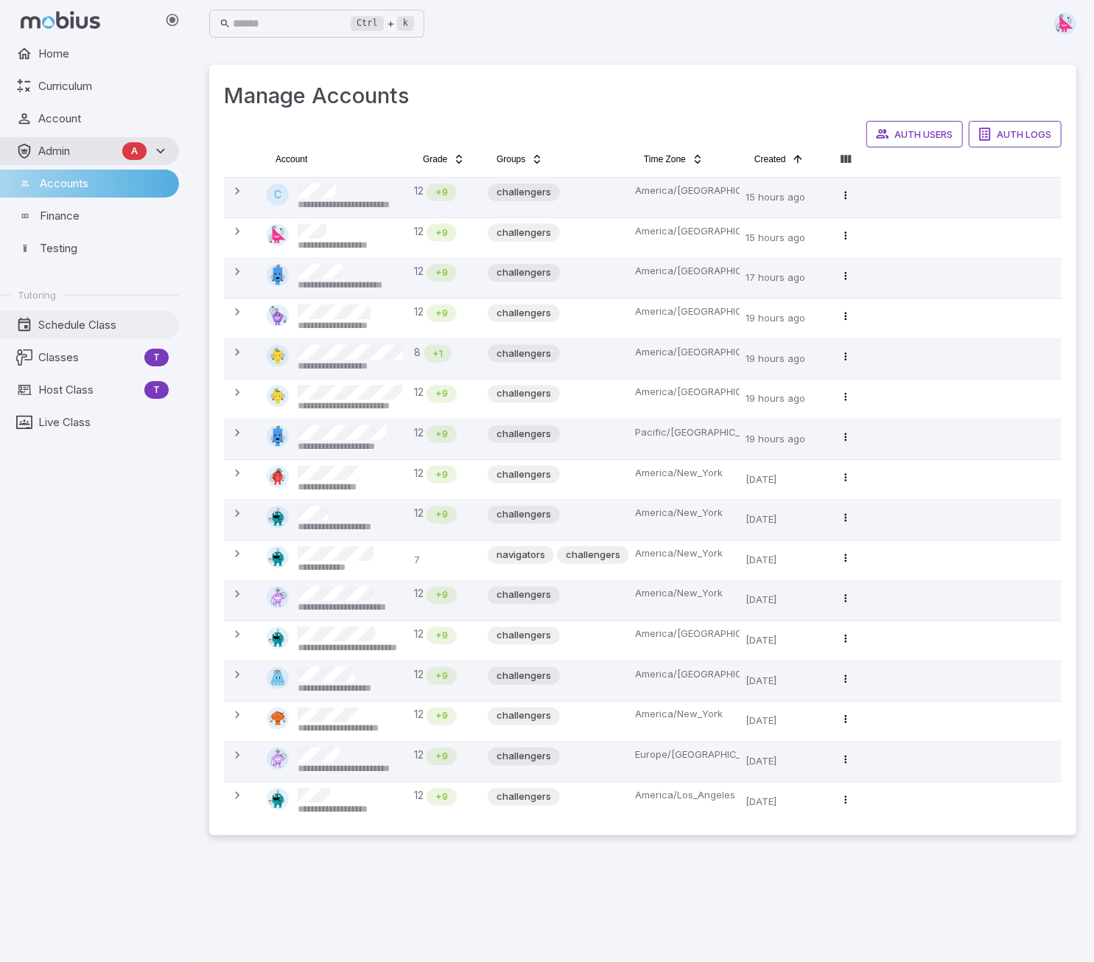
click at [70, 327] on span "Schedule Class" at bounding box center [103, 325] width 130 height 16
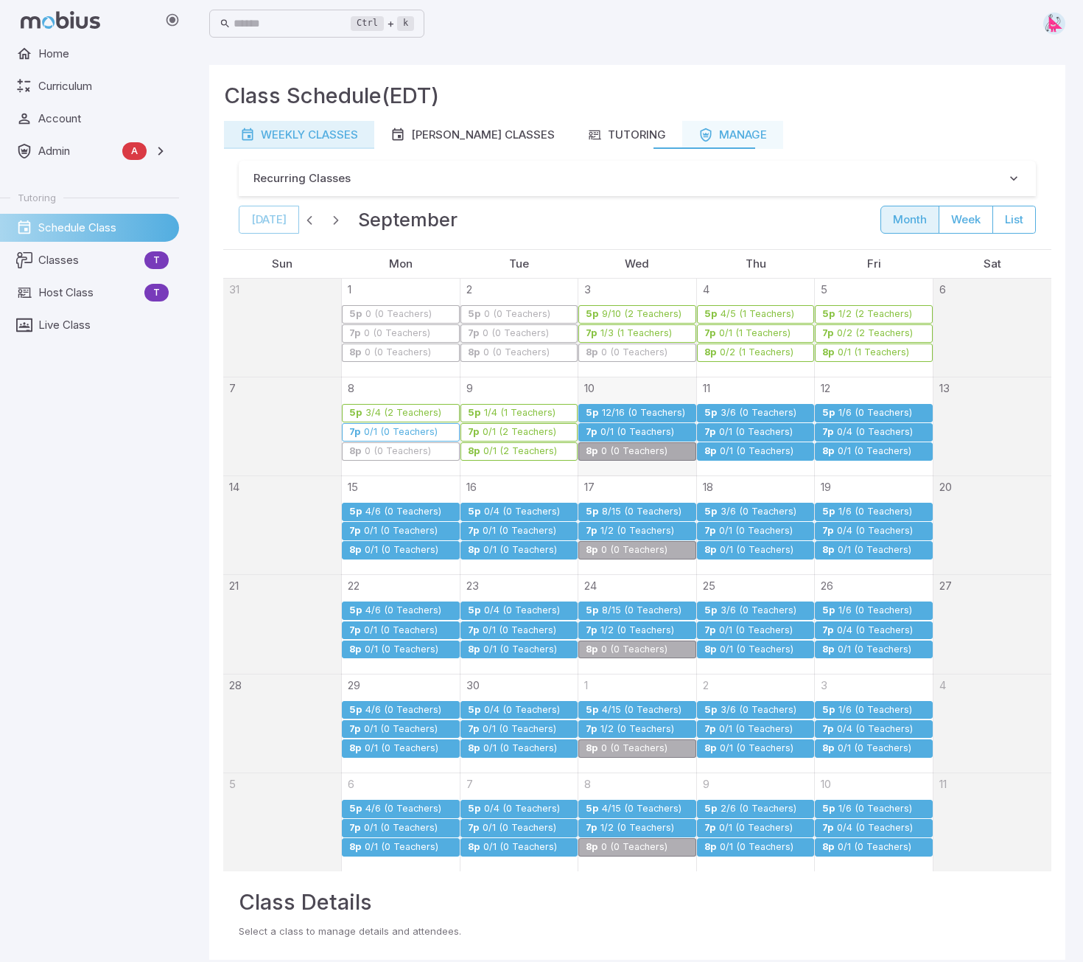
click at [323, 139] on div "Weekly Classes" at bounding box center [299, 135] width 118 height 16
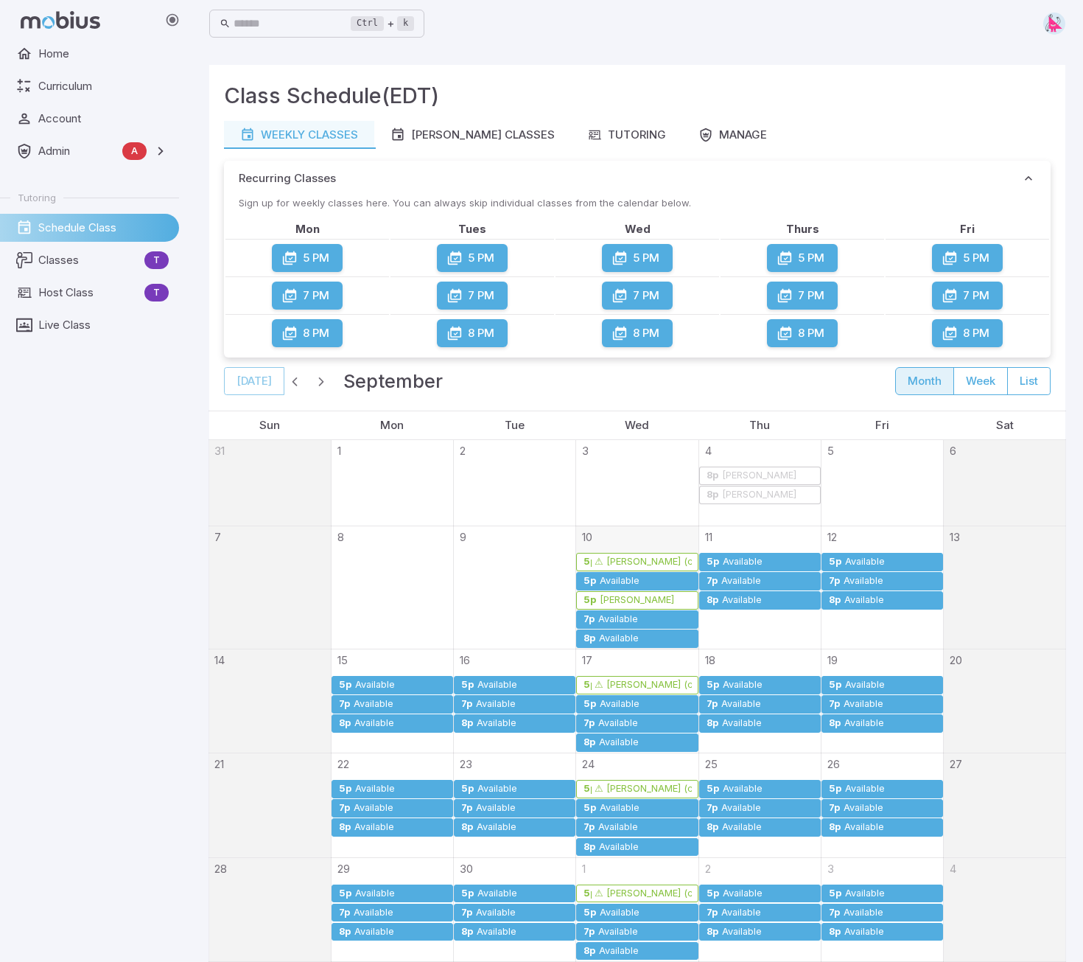
click at [613, 597] on div "[PERSON_NAME]" at bounding box center [637, 600] width 76 height 11
